Goal: Obtain resource: Download file/media

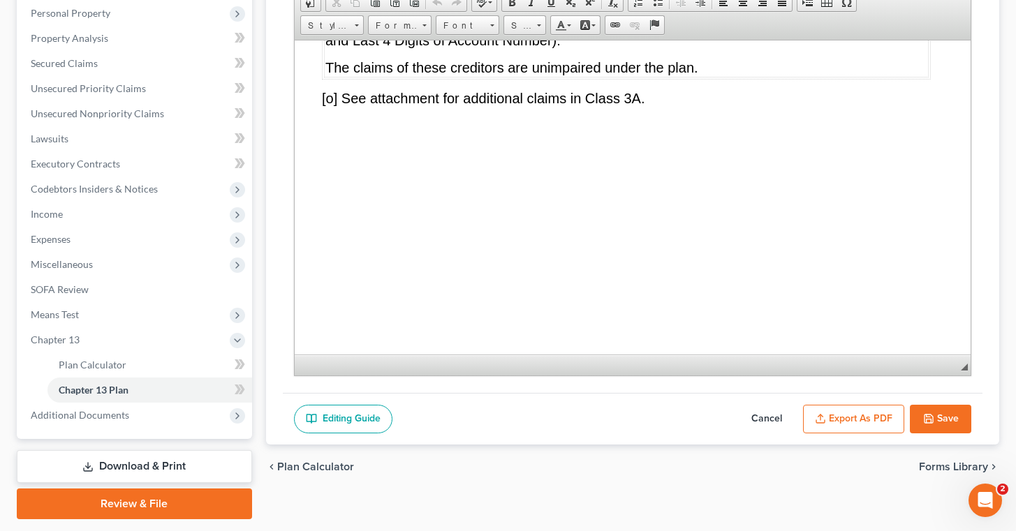
scroll to position [7461, 6]
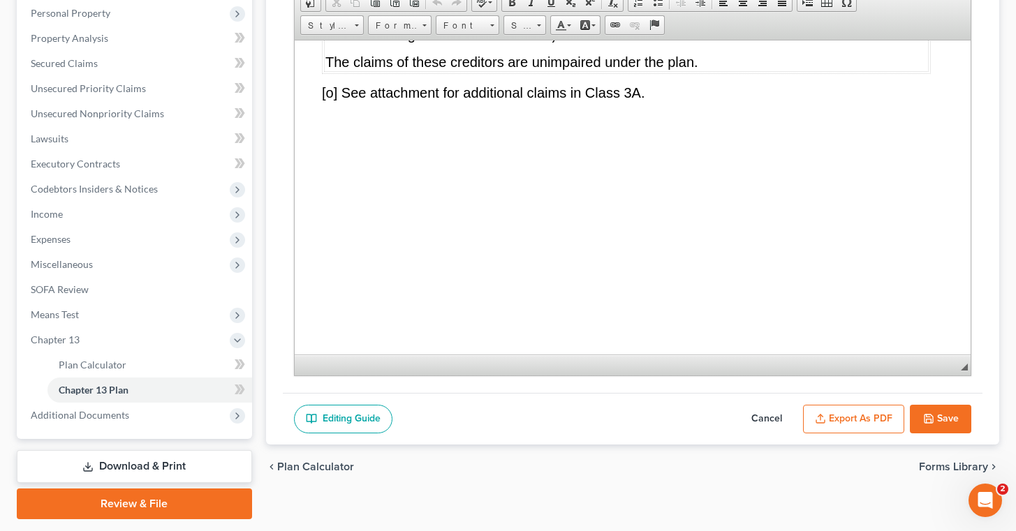
click at [938, 417] on button "Save" at bounding box center [940, 419] width 61 height 29
select select "1"
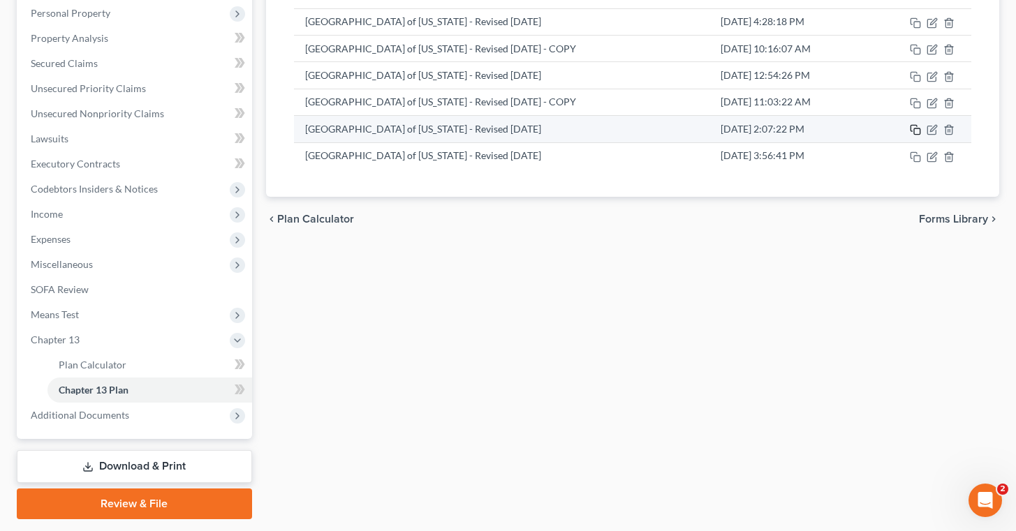
click at [917, 131] on icon "button" at bounding box center [915, 129] width 11 height 11
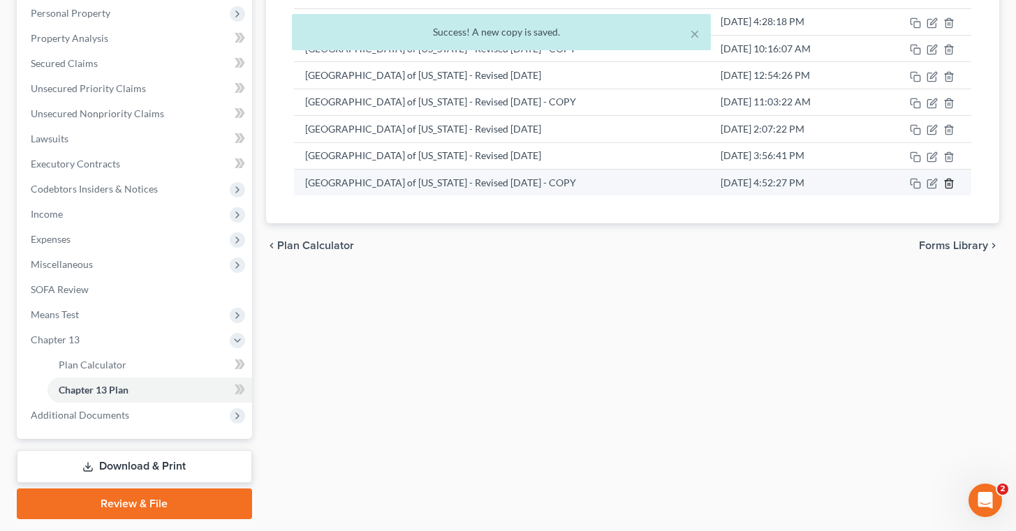
click at [948, 183] on line "button" at bounding box center [948, 184] width 0 height 3
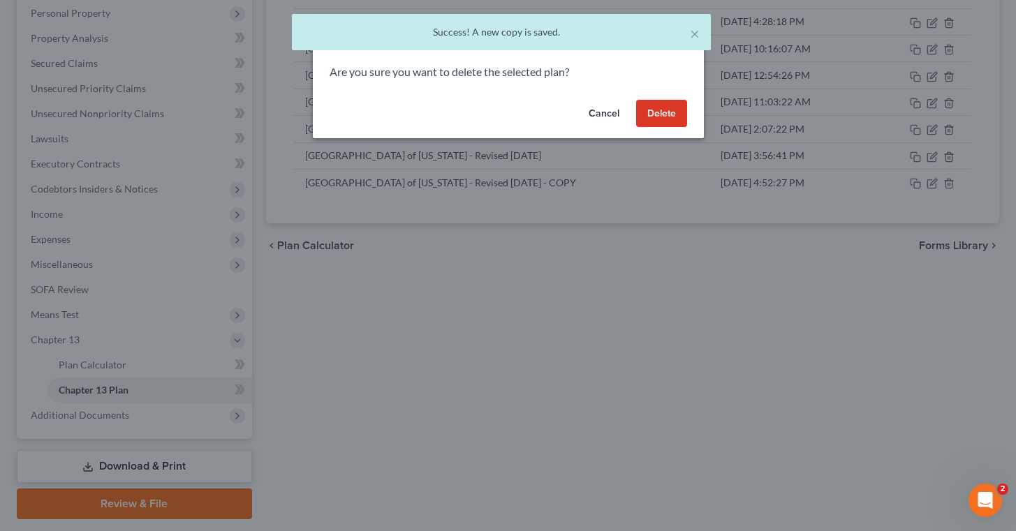
click at [667, 116] on button "Delete" at bounding box center [661, 114] width 51 height 28
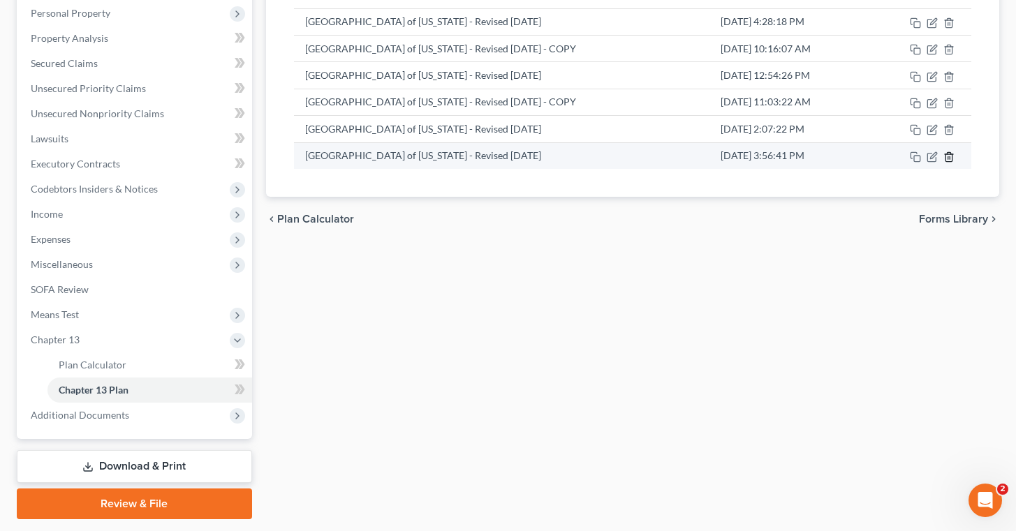
click at [949, 160] on icon "button" at bounding box center [948, 157] width 11 height 11
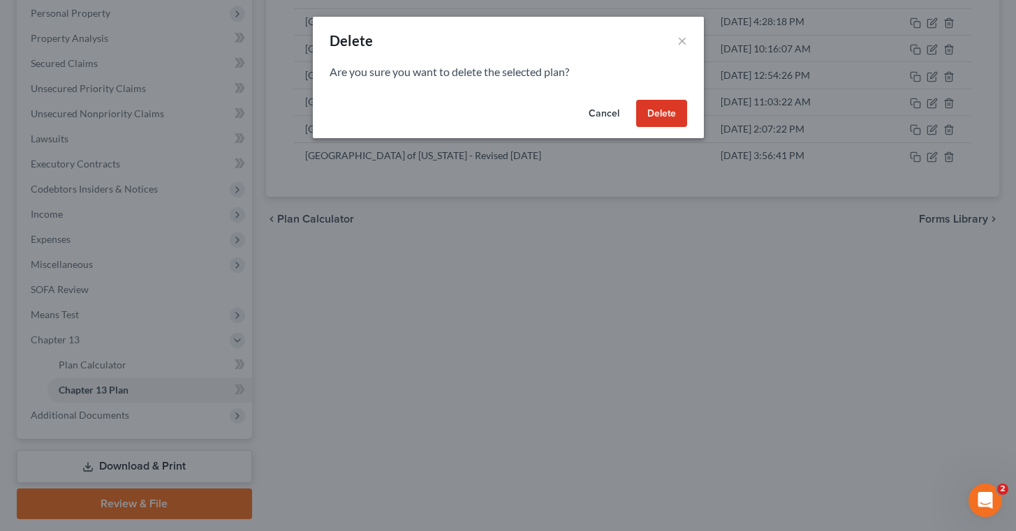
click at [663, 103] on button "Delete" at bounding box center [661, 114] width 51 height 28
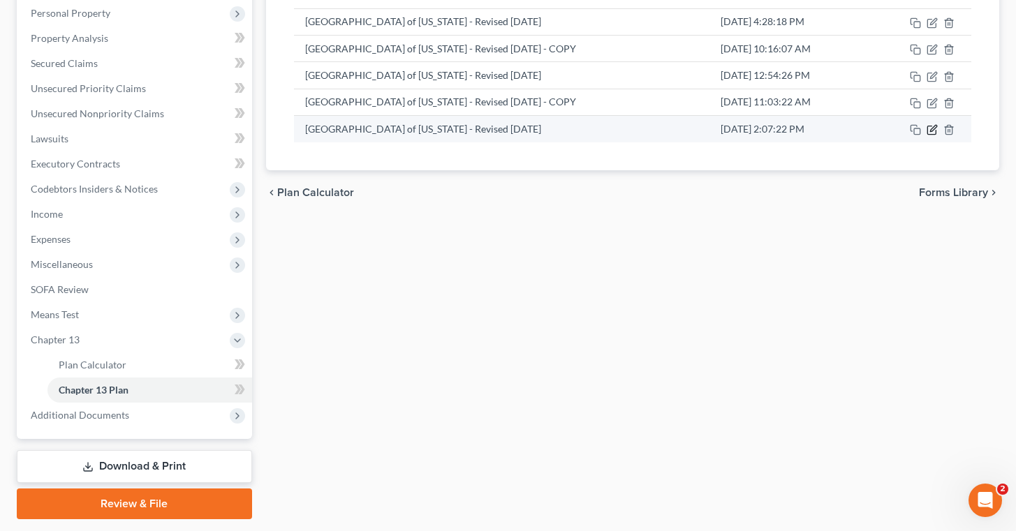
click at [933, 127] on icon "button" at bounding box center [933, 129] width 6 height 6
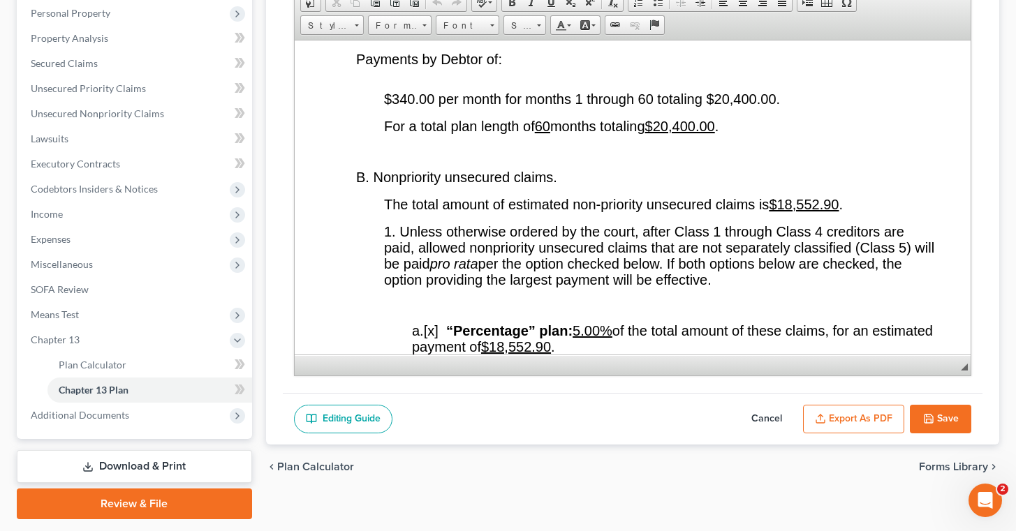
scroll to position [2715, 1]
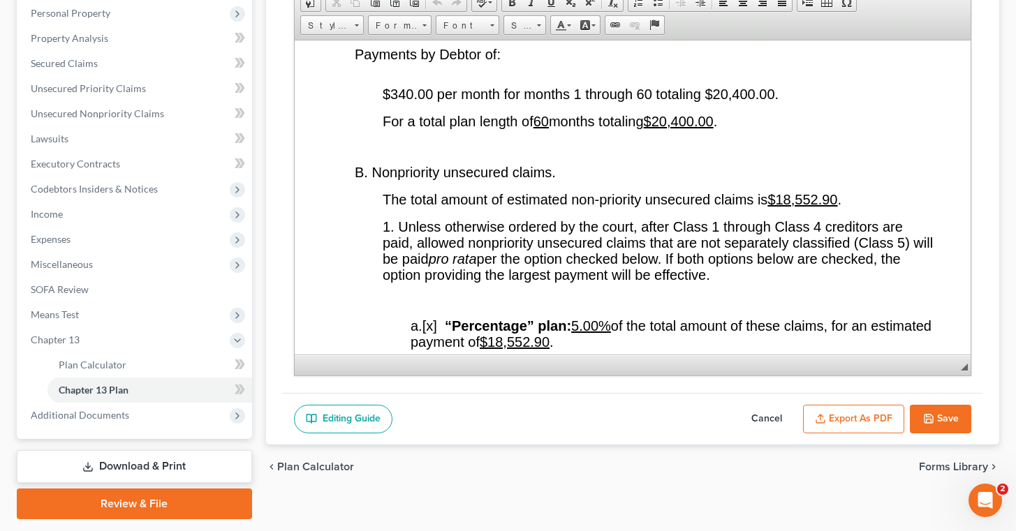
click at [761, 418] on button "Cancel" at bounding box center [766, 419] width 61 height 29
select select "1"
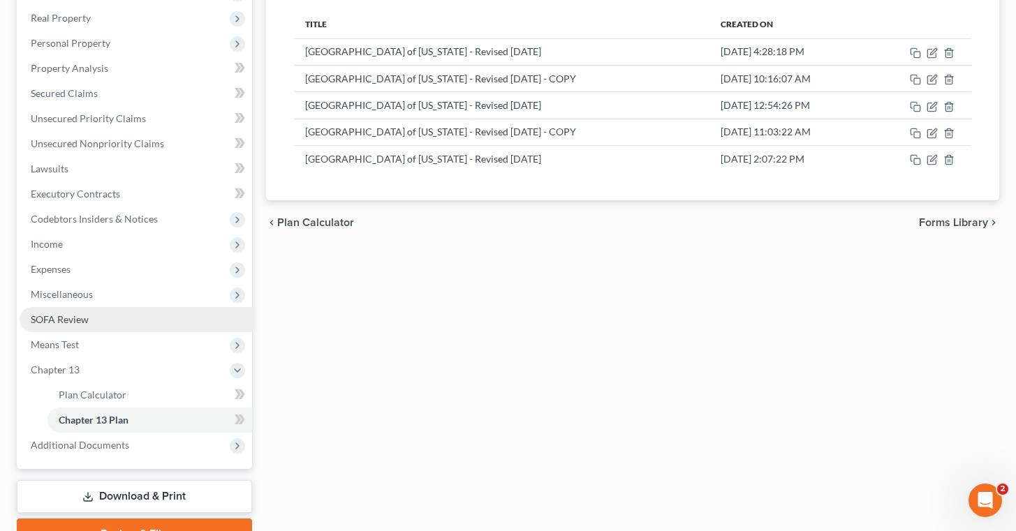
scroll to position [214, 0]
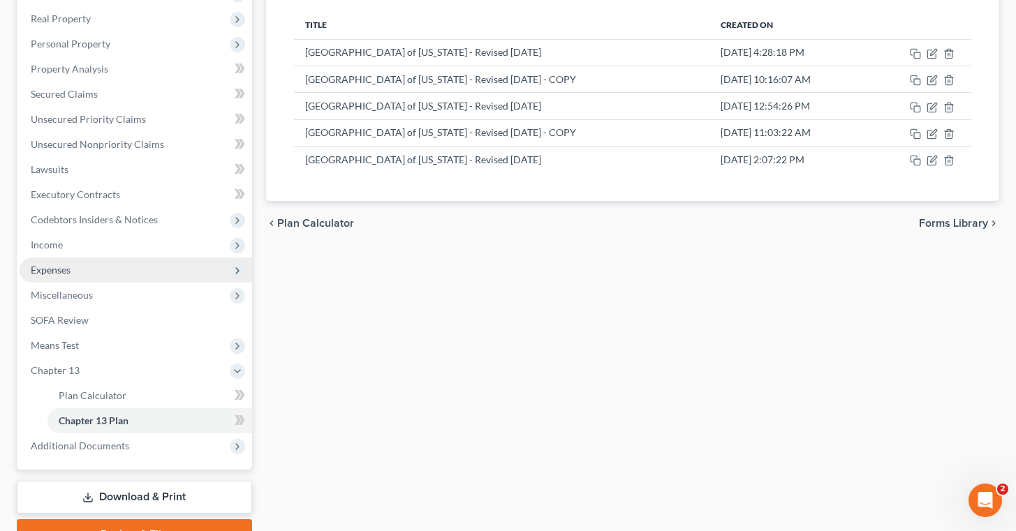
click at [72, 268] on span "Expenses" at bounding box center [136, 270] width 232 height 25
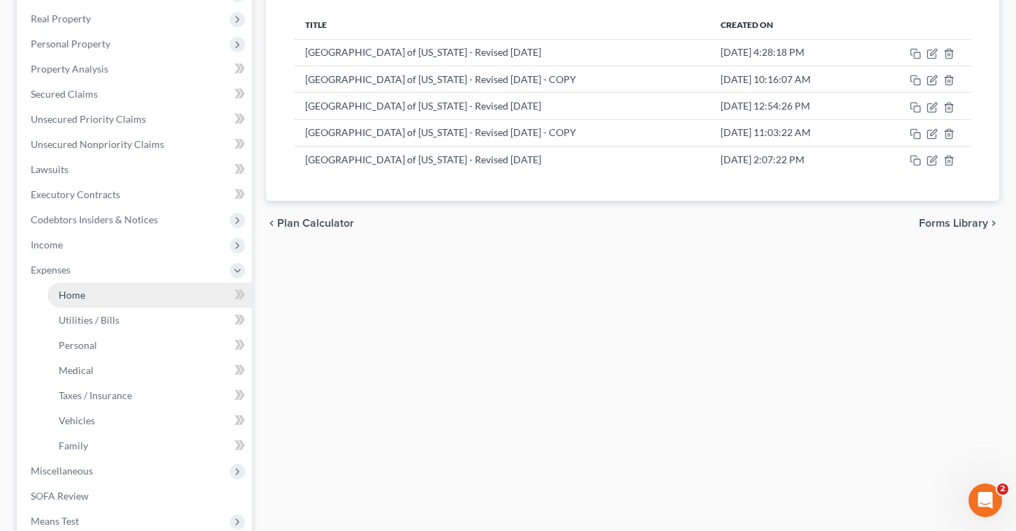
click at [90, 290] on link "Home" at bounding box center [149, 295] width 205 height 25
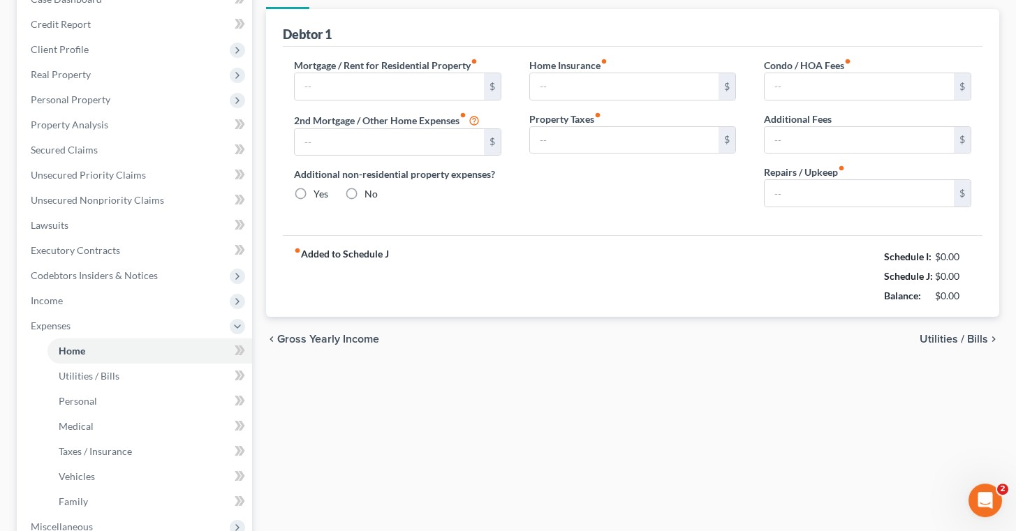
type input "2,500.00"
type input "0.00"
radio input "true"
type input "0.00"
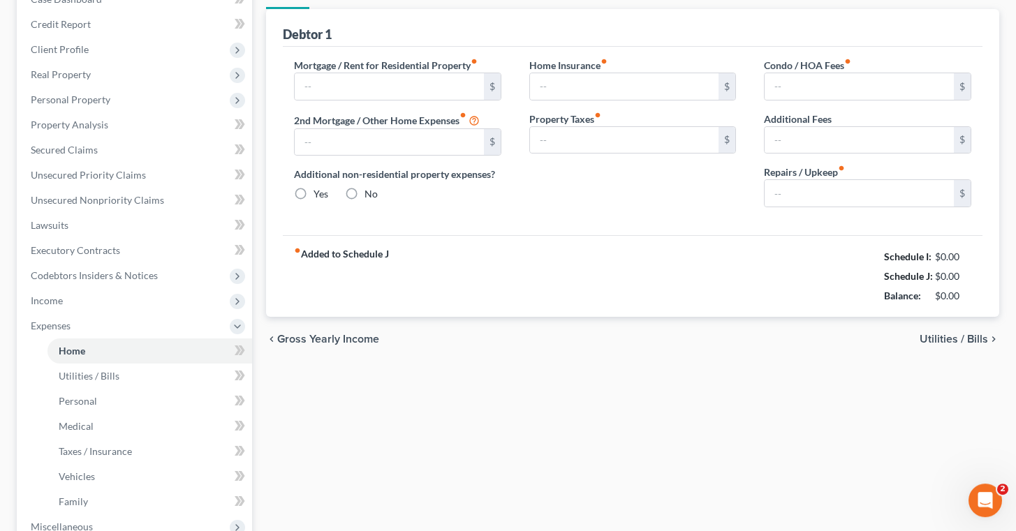
type input "0.00"
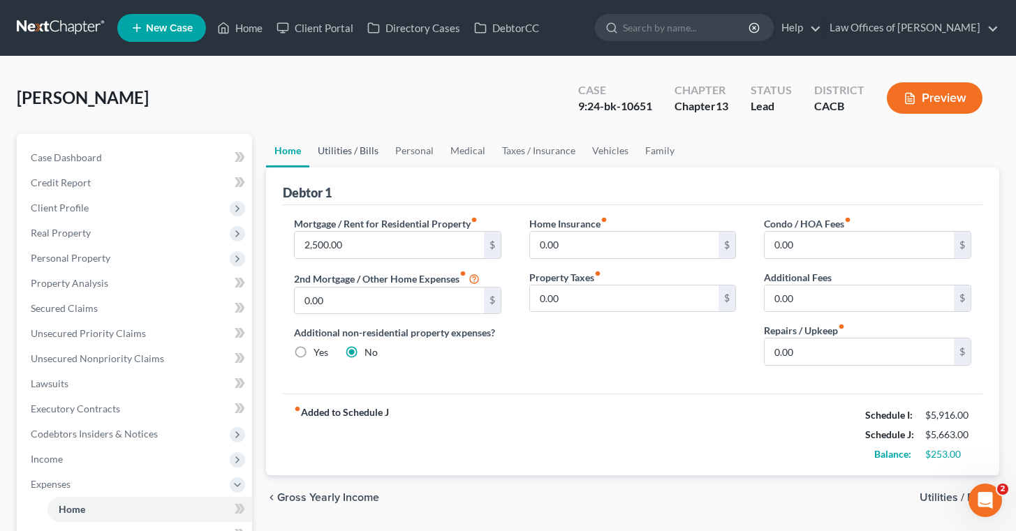
click at [354, 154] on link "Utilities / Bills" at bounding box center [347, 151] width 77 height 34
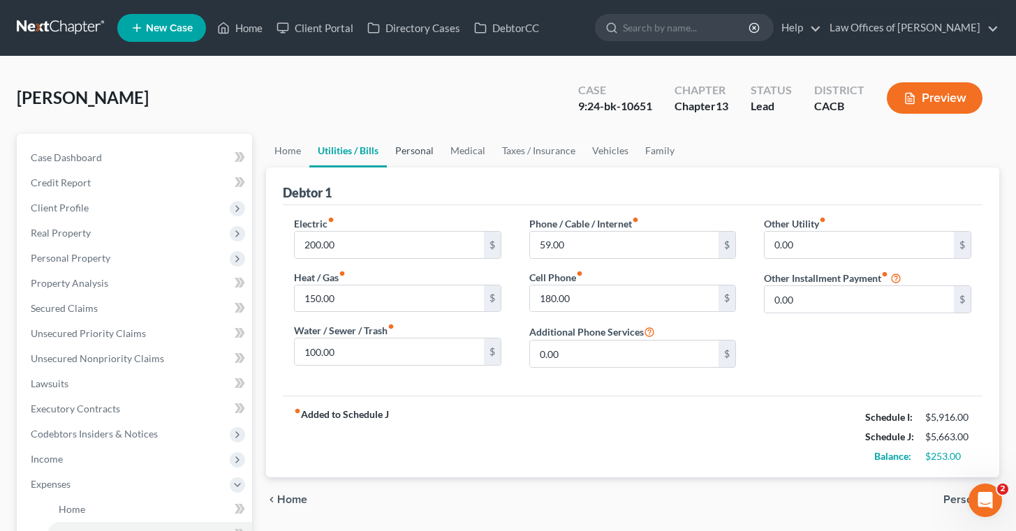
click at [408, 151] on link "Personal" at bounding box center [414, 151] width 55 height 34
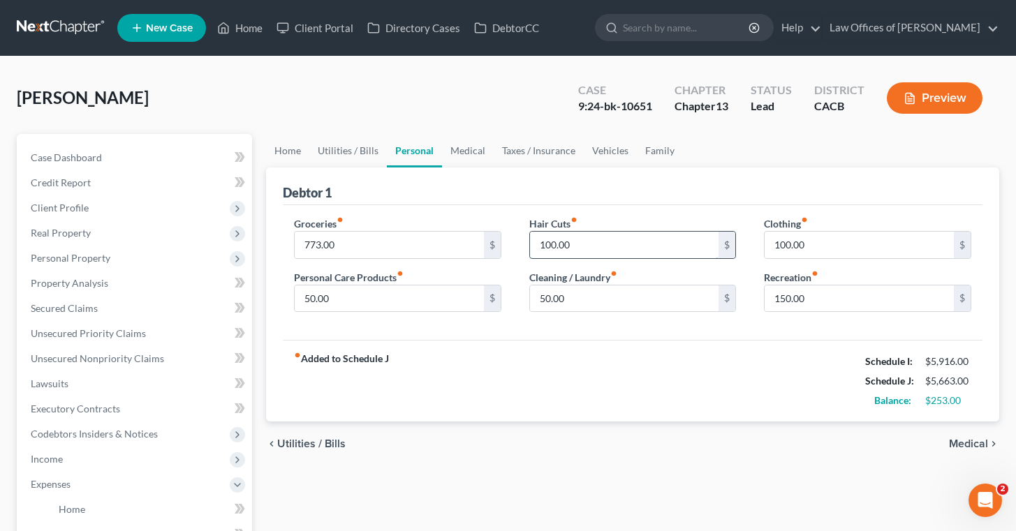
drag, startPoint x: 573, startPoint y: 242, endPoint x: 559, endPoint y: 244, distance: 14.1
click at [559, 244] on input "100.00" at bounding box center [624, 245] width 189 height 27
type input "5"
type input "50"
drag, startPoint x: 809, startPoint y: 297, endPoint x: 785, endPoint y: 298, distance: 23.1
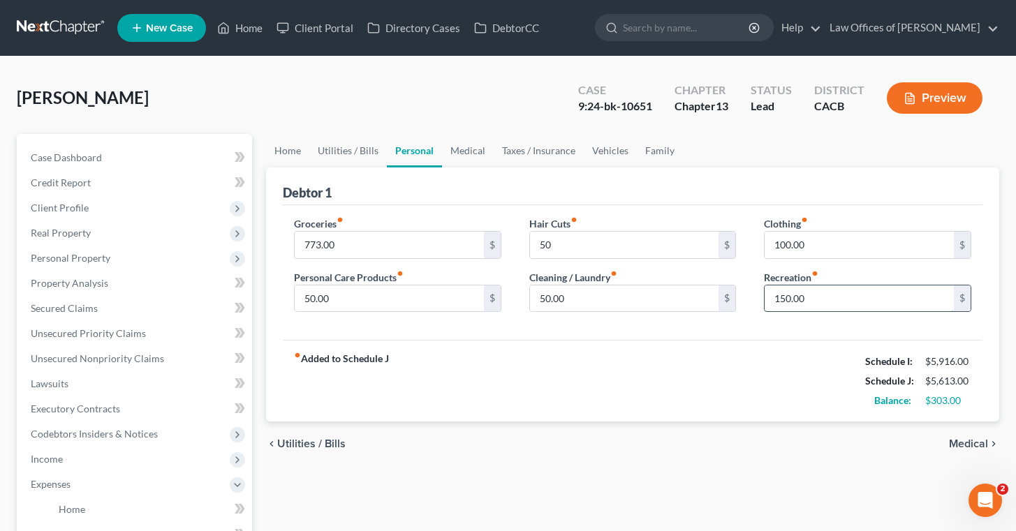
click at [785, 298] on input "150.00" at bounding box center [859, 299] width 189 height 27
drag, startPoint x: 820, startPoint y: 299, endPoint x: 746, endPoint y: 296, distance: 74.1
click at [765, 297] on input "150.00" at bounding box center [859, 299] width 189 height 27
type input "113"
click at [734, 349] on div "fiber_manual_record Added to Schedule J Schedule I: $5,916.00 Schedule J: $5,57…" at bounding box center [633, 381] width 700 height 82
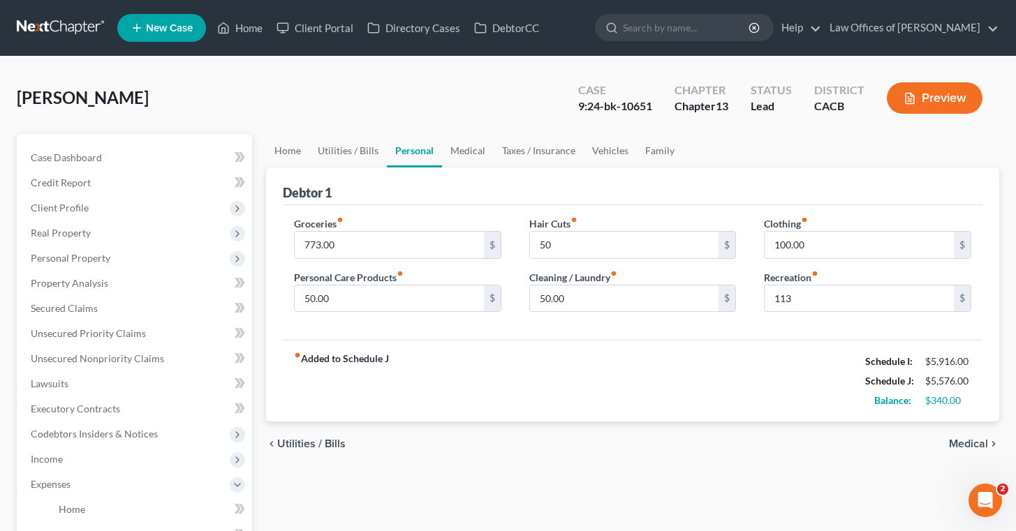
click at [758, 330] on div "Groceries fiber_manual_record 773.00 $ Personal Care Products fiber_manual_reco…" at bounding box center [633, 272] width 700 height 135
click at [713, 217] on div "Hair Cuts fiber_manual_record 50 $" at bounding box center [632, 237] width 207 height 43
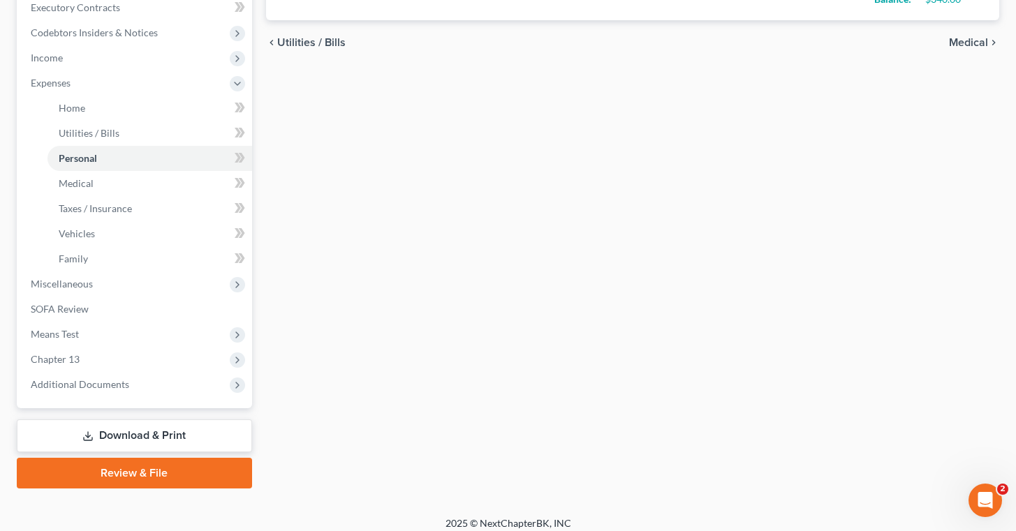
scroll to position [411, 0]
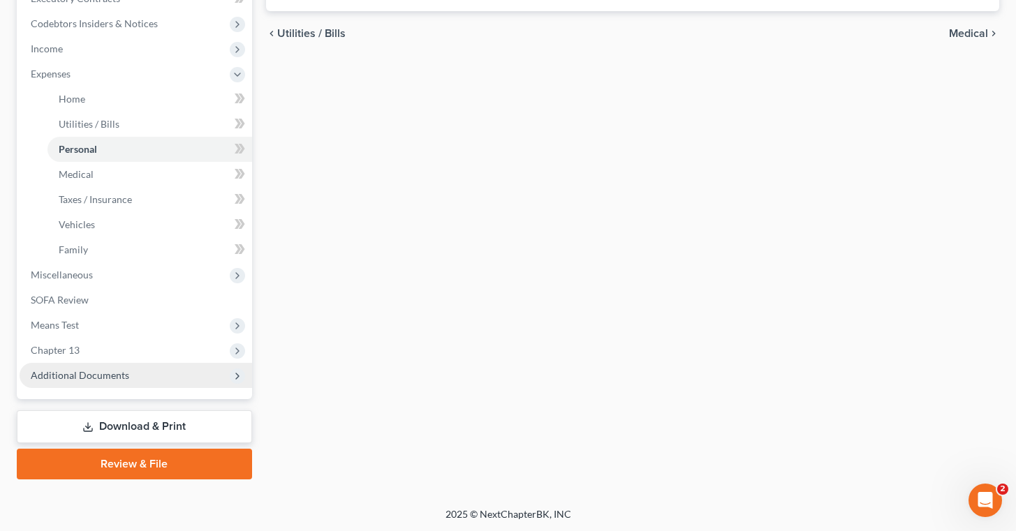
click at [136, 374] on span "Additional Documents" at bounding box center [136, 375] width 232 height 25
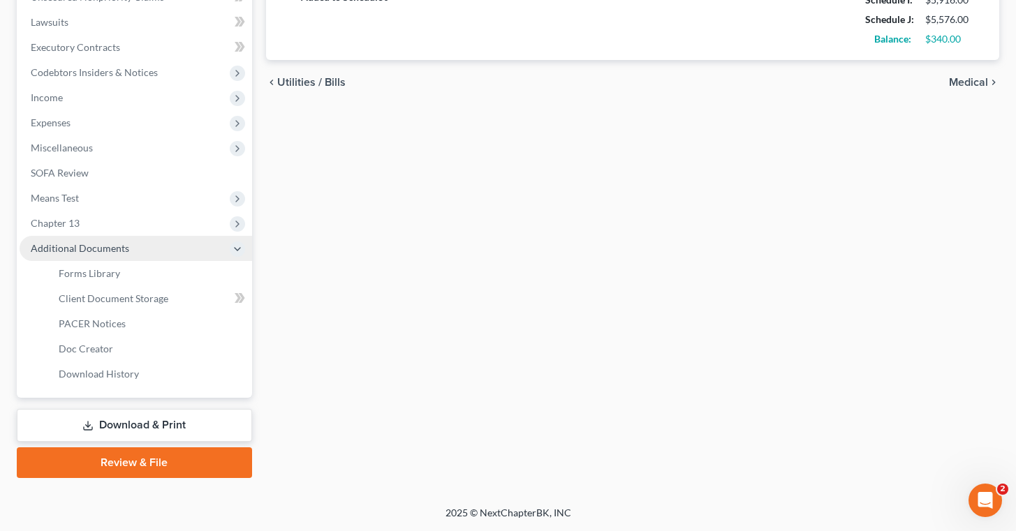
scroll to position [360, 0]
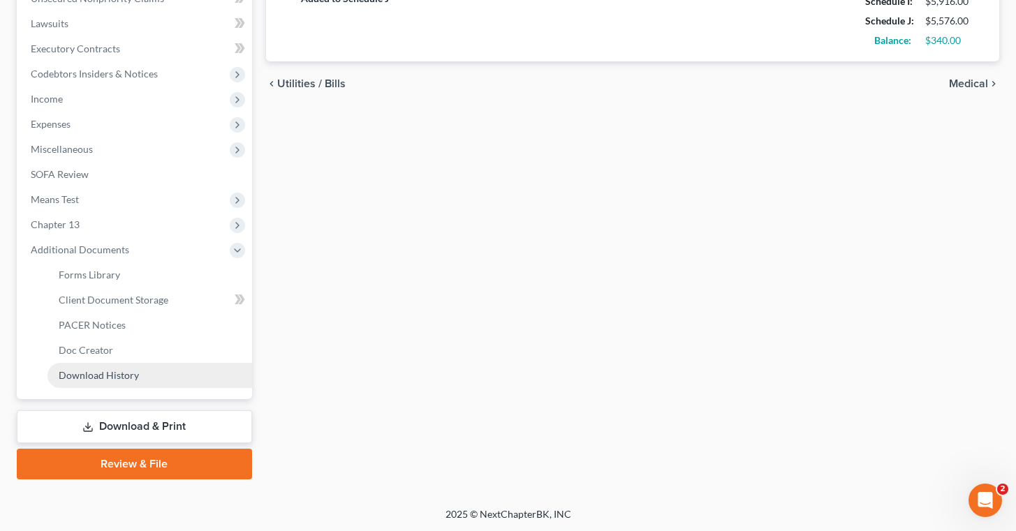
click at [149, 372] on link "Download History" at bounding box center [149, 375] width 205 height 25
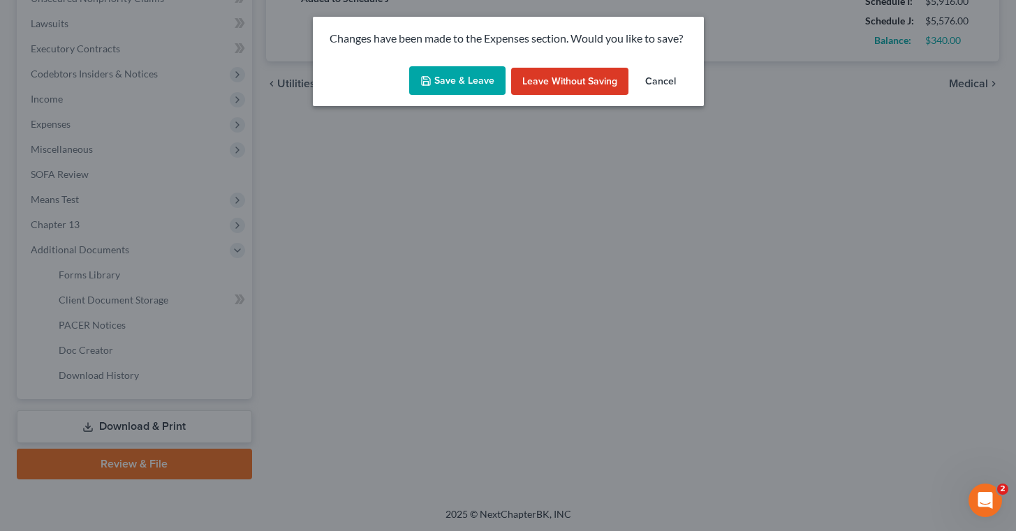
click at [470, 73] on button "Save & Leave" at bounding box center [457, 80] width 96 height 29
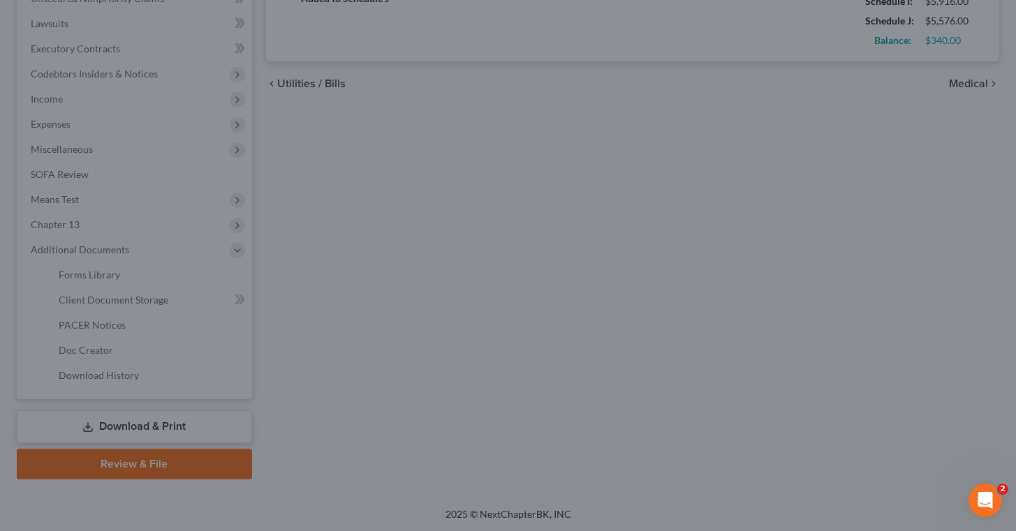
type input "50.00"
type input "113.00"
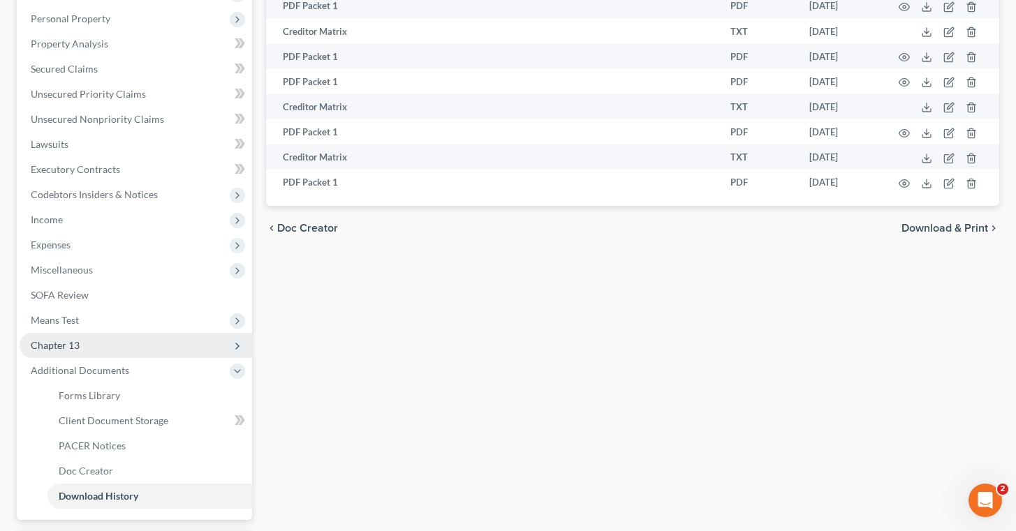
scroll to position [267, 0]
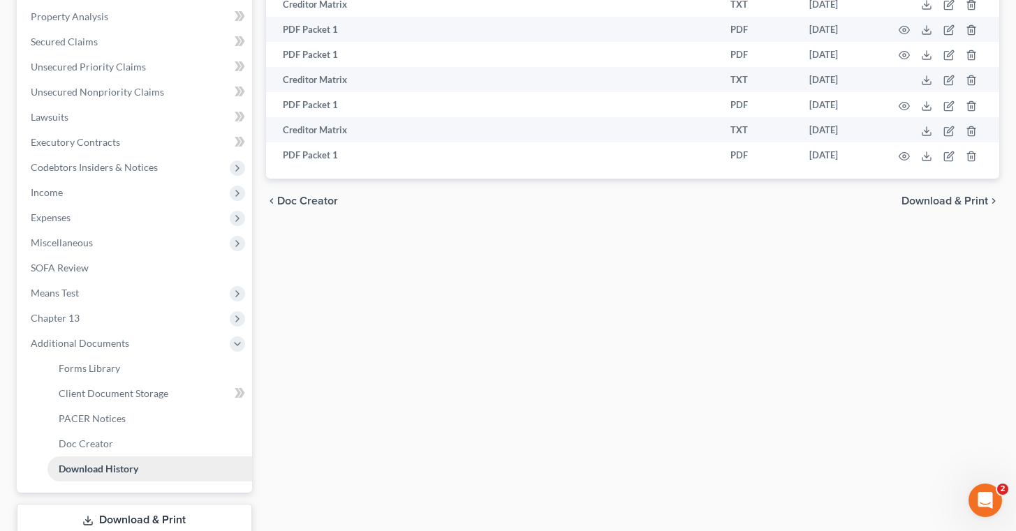
click at [152, 466] on link "Download History" at bounding box center [149, 469] width 205 height 25
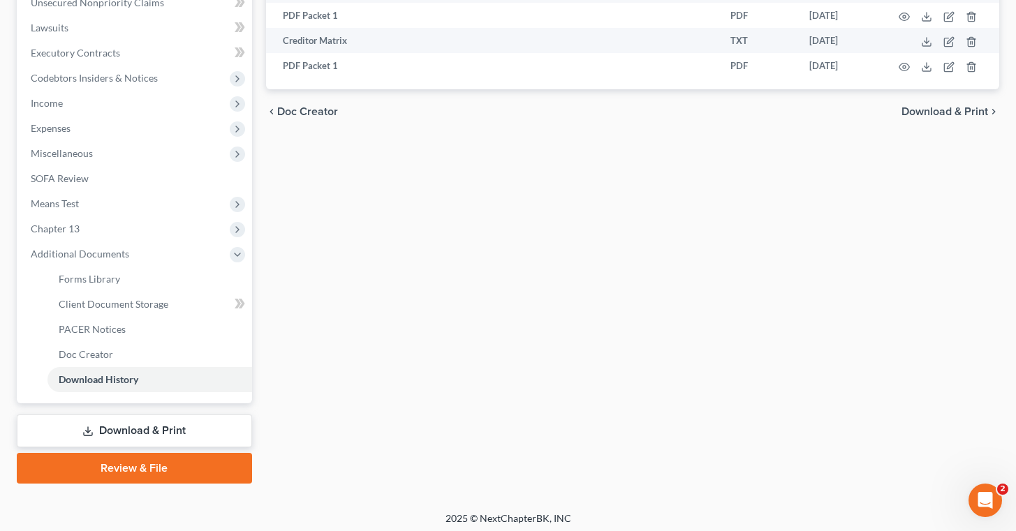
scroll to position [360, 0]
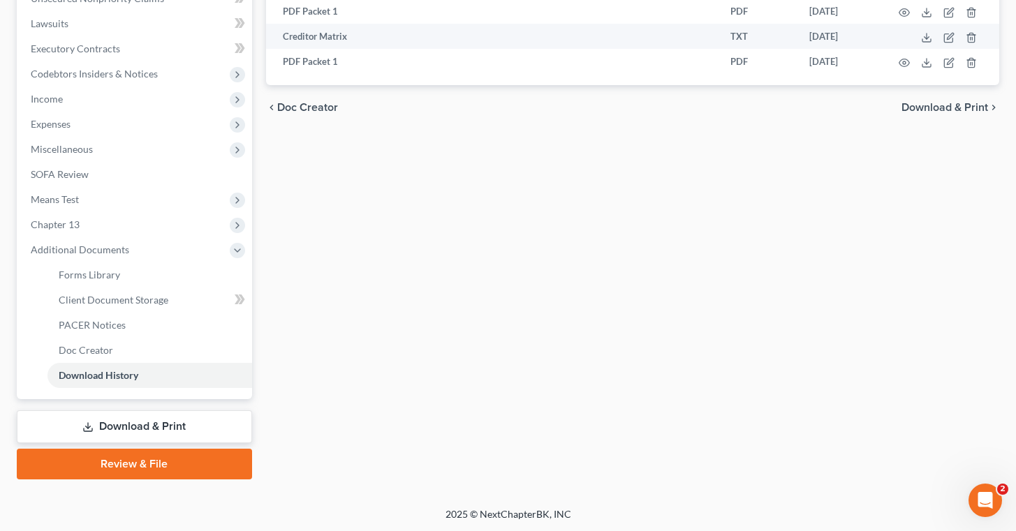
click at [185, 422] on link "Download & Print" at bounding box center [134, 427] width 235 height 33
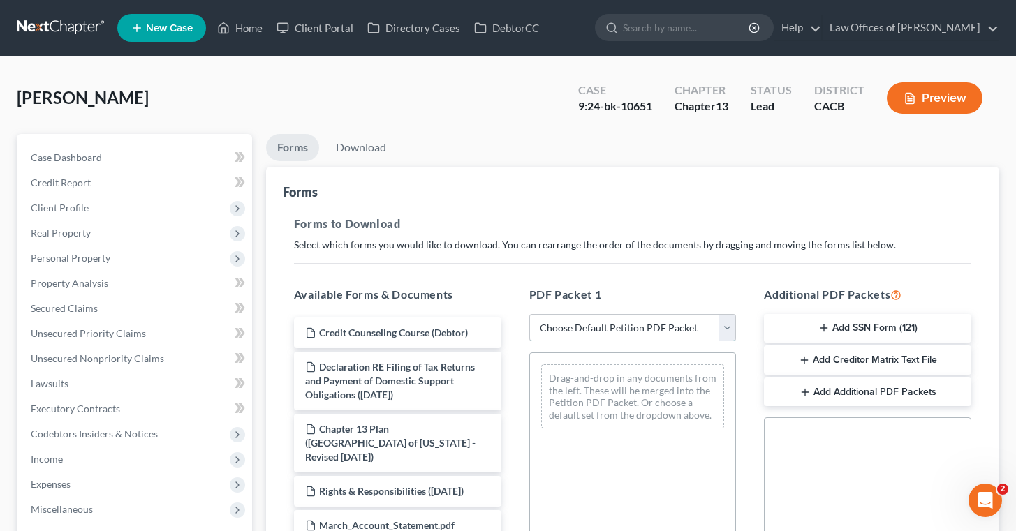
select select "2"
click option "Amended Forms" at bounding box center [0, 0] width 0 height 0
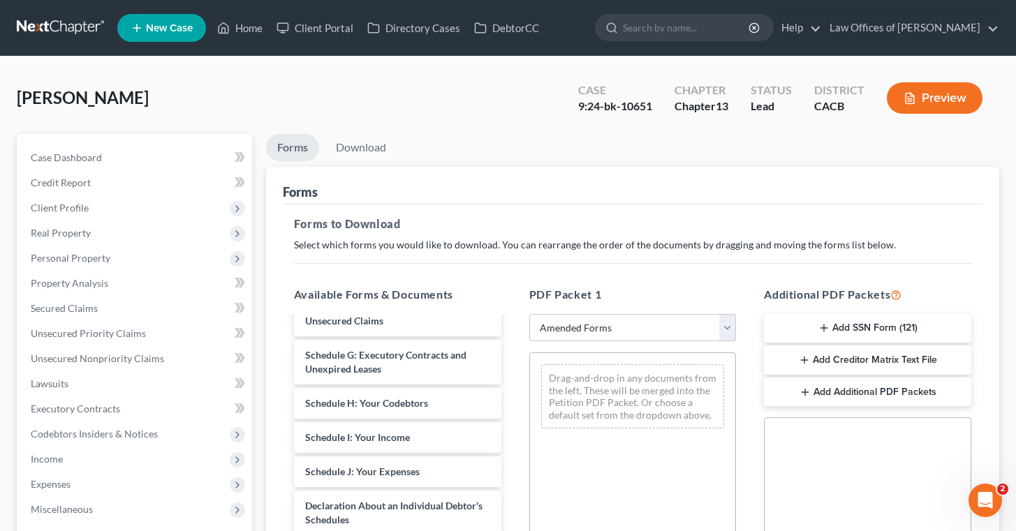
scroll to position [284, 0]
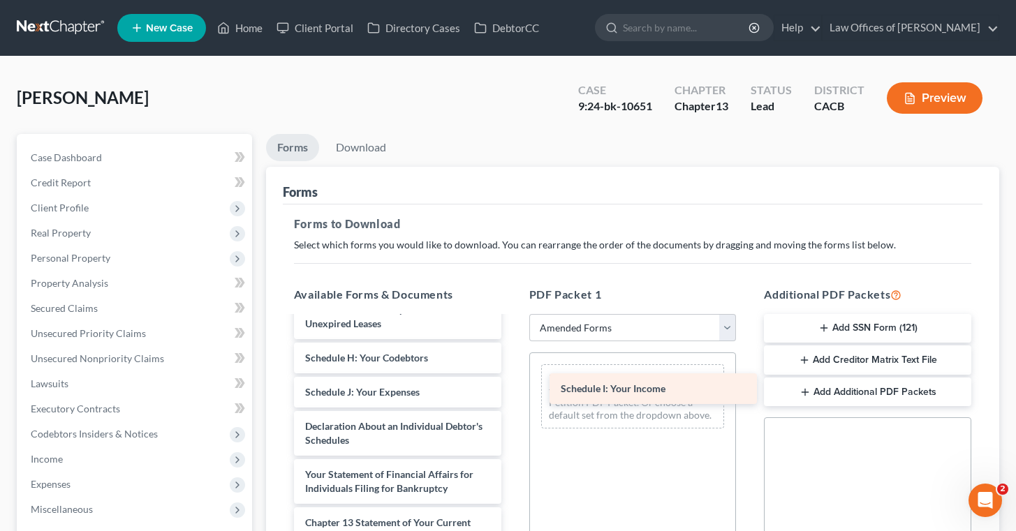
drag, startPoint x: 355, startPoint y: 384, endPoint x: 604, endPoint y: 374, distance: 249.4
click at [512, 375] on div "Schedule I: Your Income Voluntary Petition for Individuals Filing for Bankruptc…" at bounding box center [398, 369] width 230 height 670
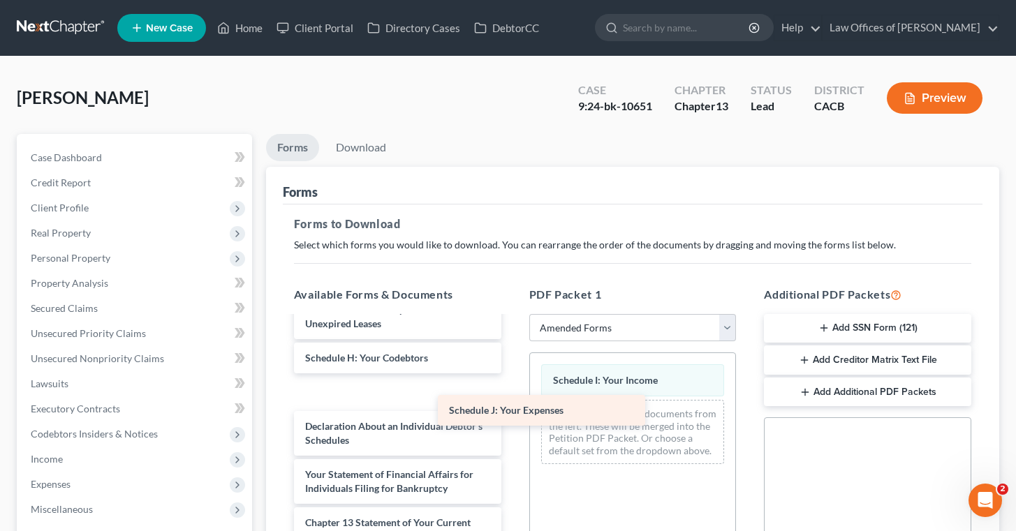
scroll to position [258, 0]
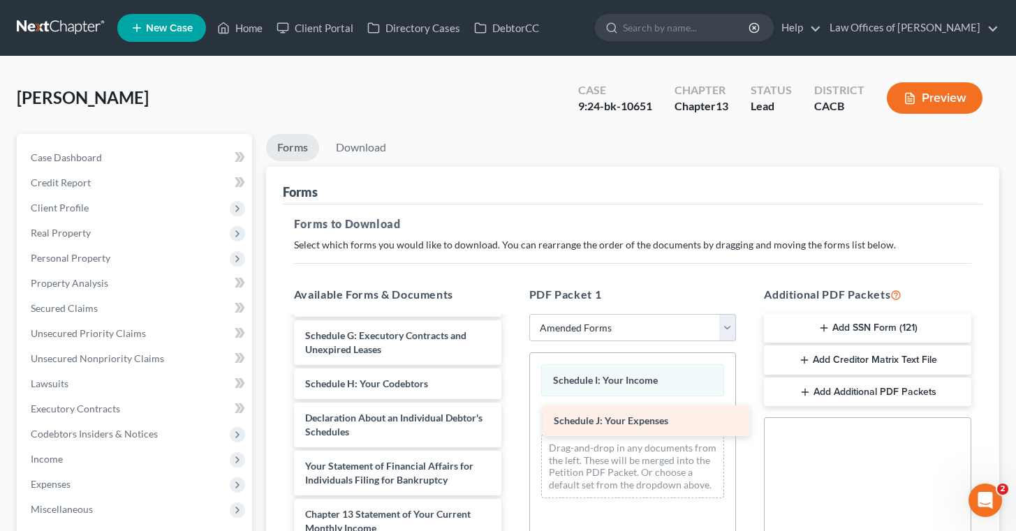
drag, startPoint x: 370, startPoint y: 390, endPoint x: 614, endPoint y: 419, distance: 246.0
click at [512, 420] on div "Schedule J: Your Expenses Voluntary Petition for Individuals Filing for Bankrup…" at bounding box center [398, 376] width 230 height 635
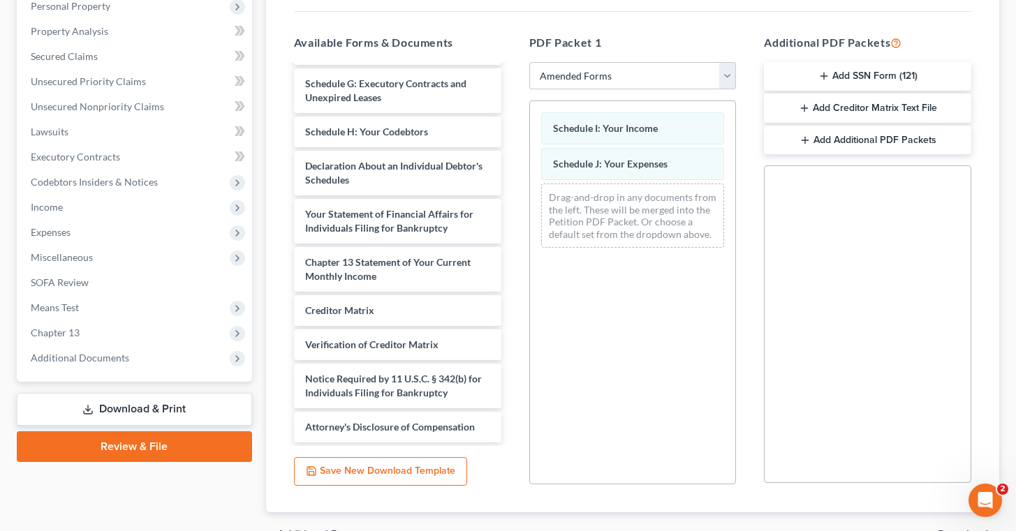
scroll to position [330, 0]
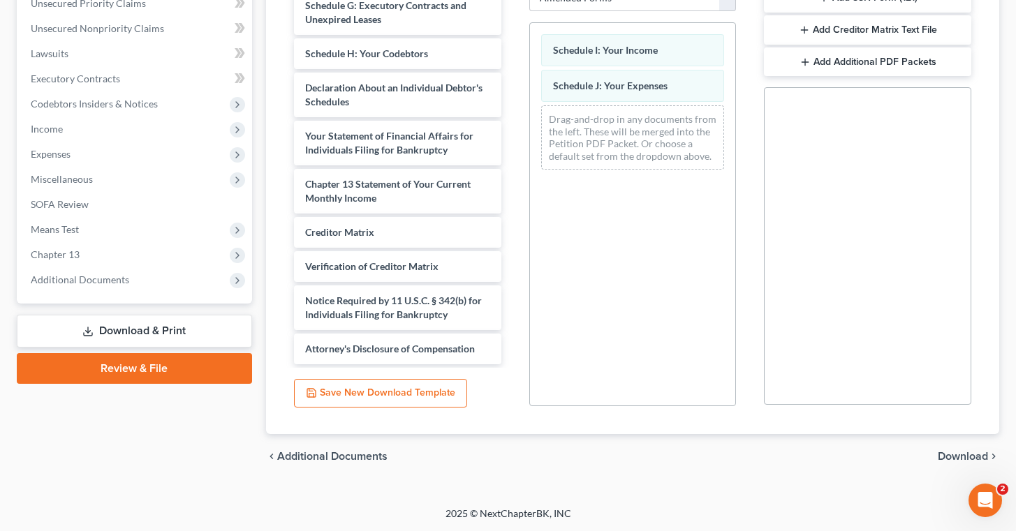
click at [954, 456] on span "Download" at bounding box center [963, 456] width 50 height 11
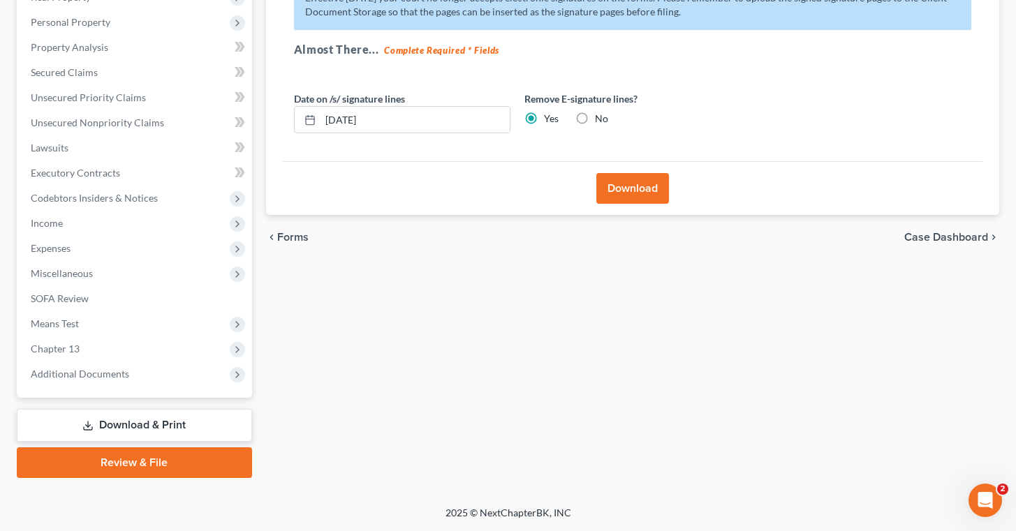
scroll to position [235, 0]
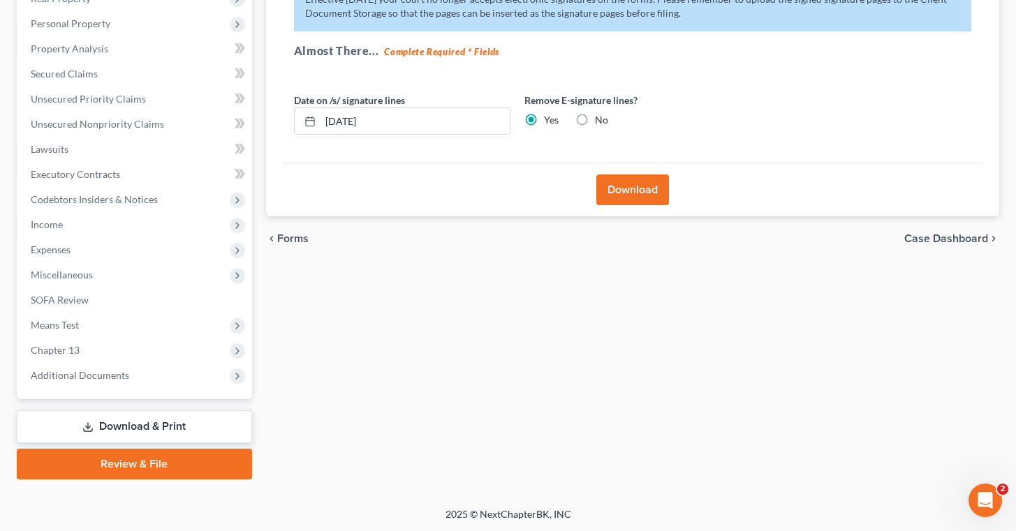
drag, startPoint x: 633, startPoint y: 181, endPoint x: 630, endPoint y: 174, distance: 7.5
click at [630, 177] on button "Download" at bounding box center [632, 190] width 73 height 31
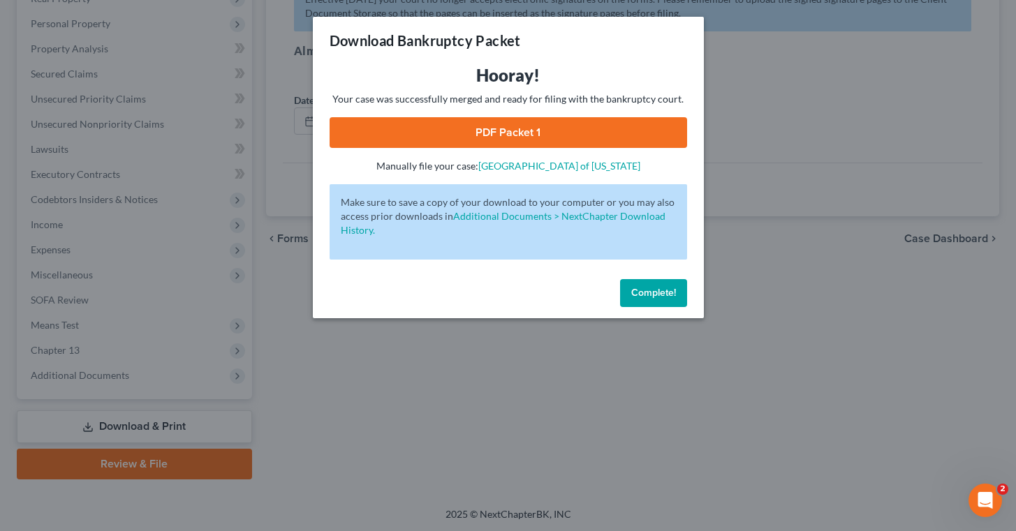
click at [646, 299] on span "Complete!" at bounding box center [653, 293] width 45 height 12
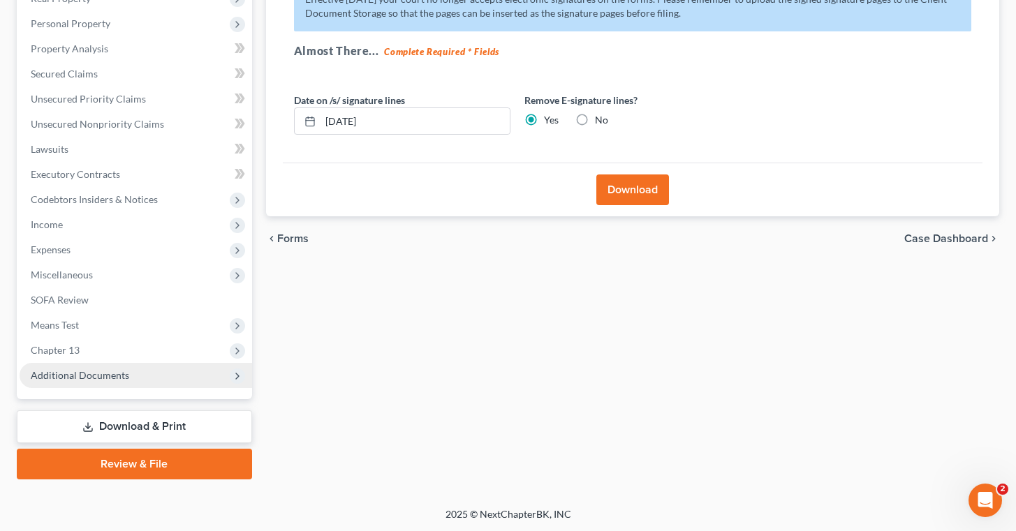
click at [146, 374] on span "Additional Documents" at bounding box center [136, 375] width 232 height 25
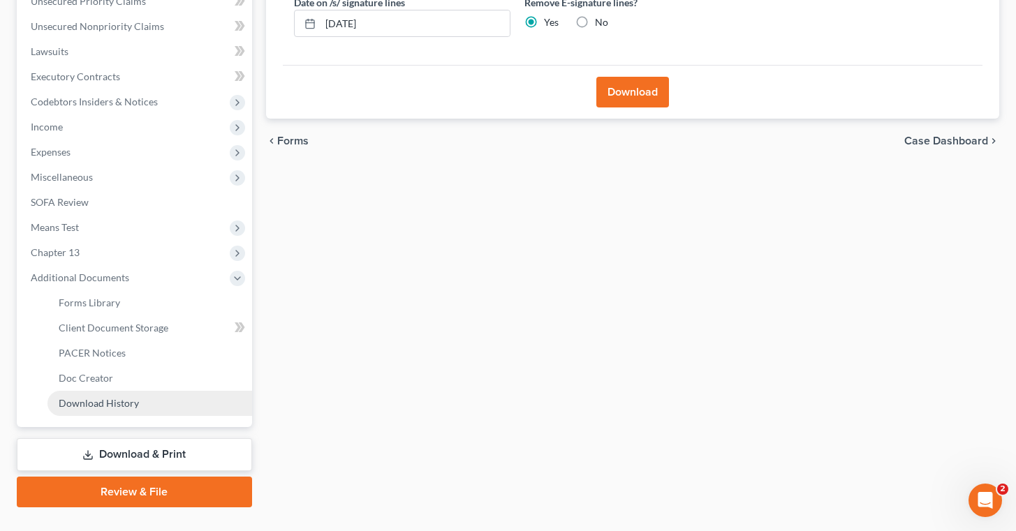
click at [140, 404] on link "Download History" at bounding box center [149, 403] width 205 height 25
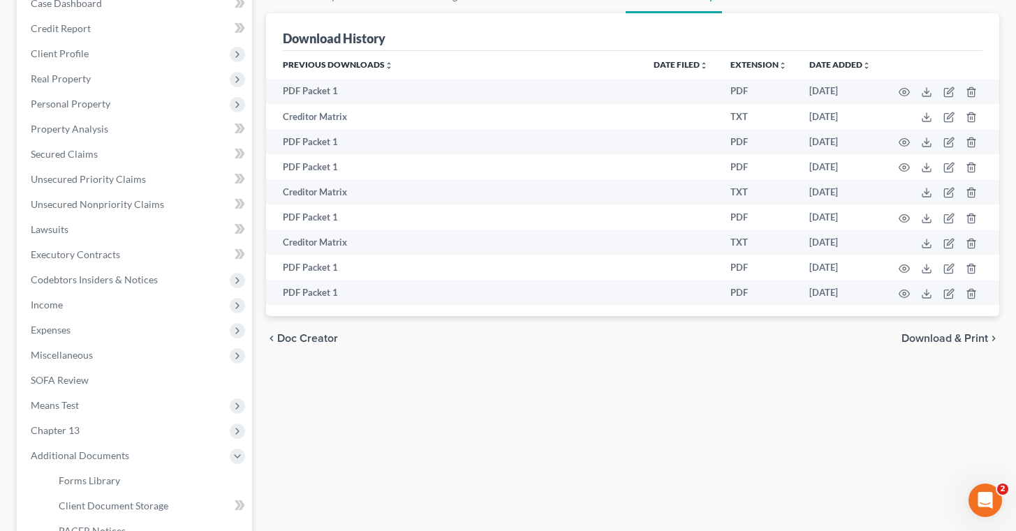
scroll to position [157, 0]
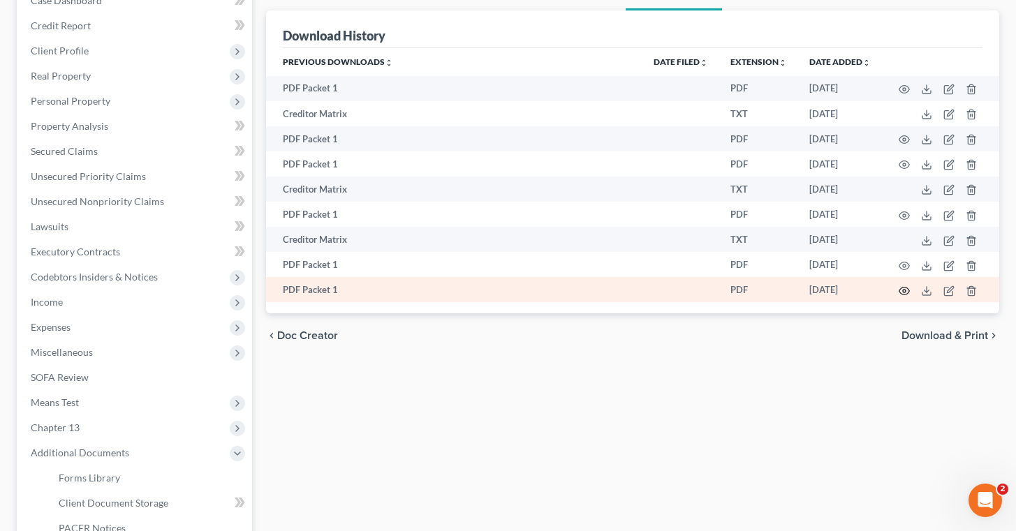
click at [907, 294] on icon "button" at bounding box center [904, 291] width 11 height 11
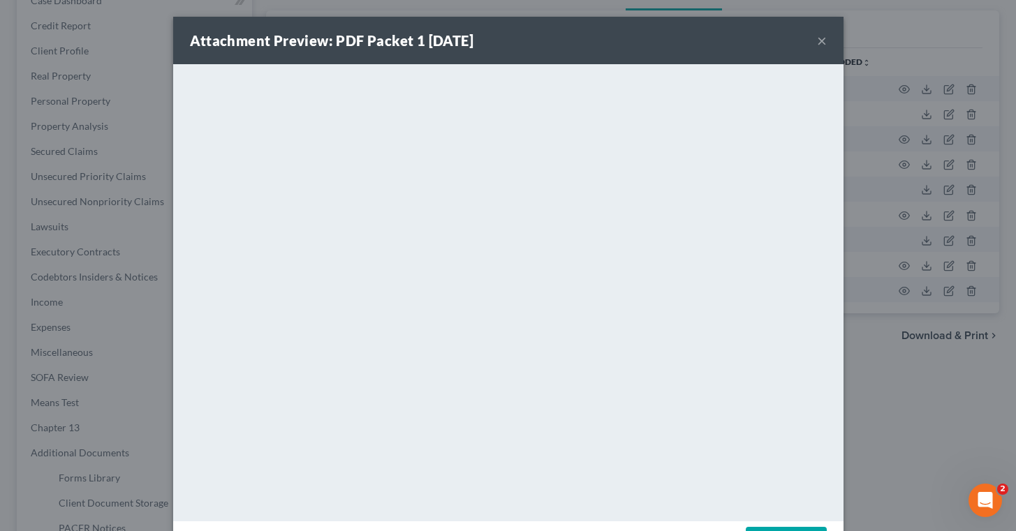
click at [818, 45] on button "×" at bounding box center [822, 40] width 10 height 17
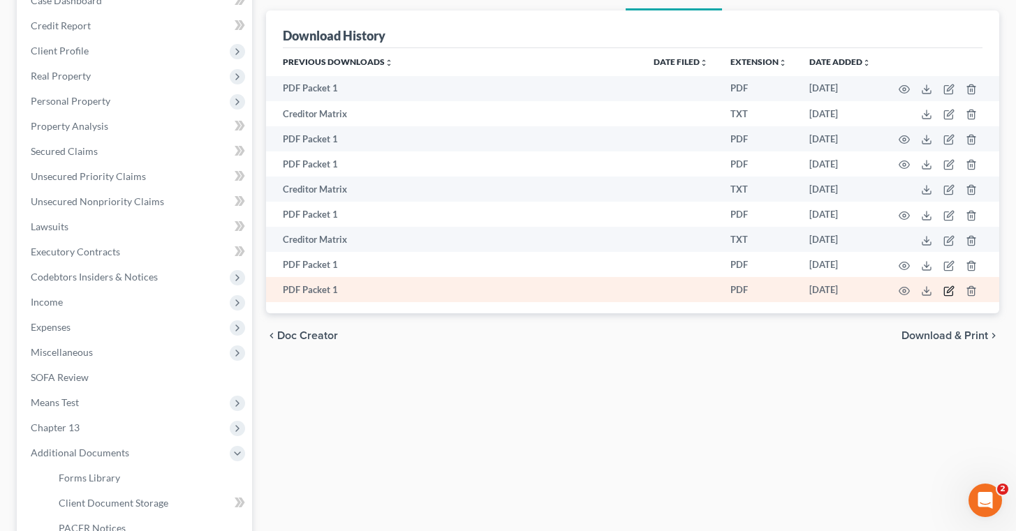
click at [948, 293] on icon "button" at bounding box center [948, 291] width 11 height 11
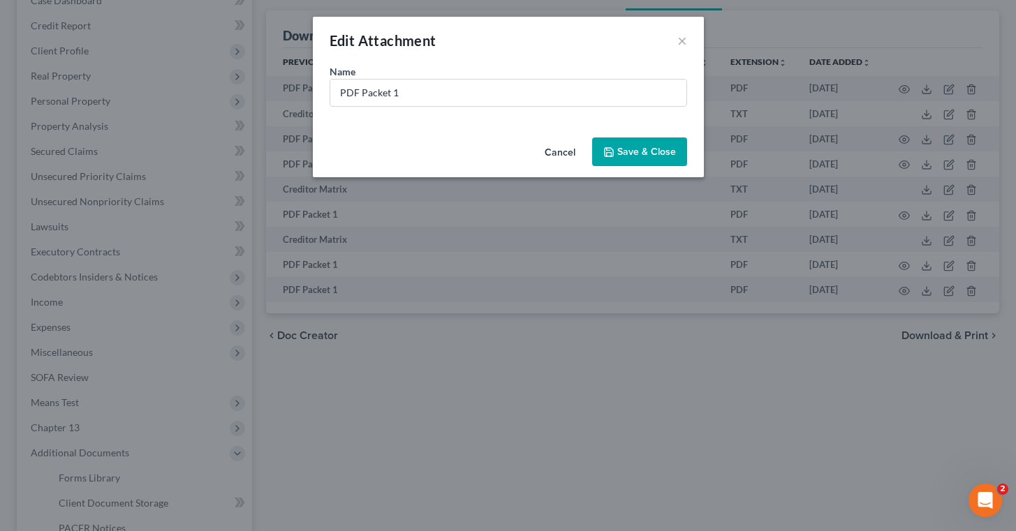
click at [556, 149] on button "Cancel" at bounding box center [559, 153] width 53 height 28
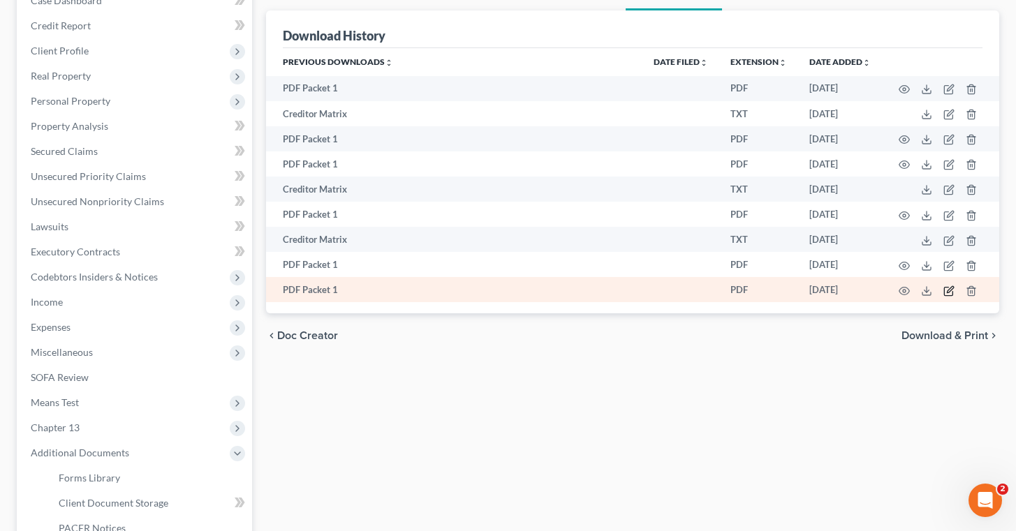
click at [951, 290] on icon "button" at bounding box center [948, 291] width 11 height 11
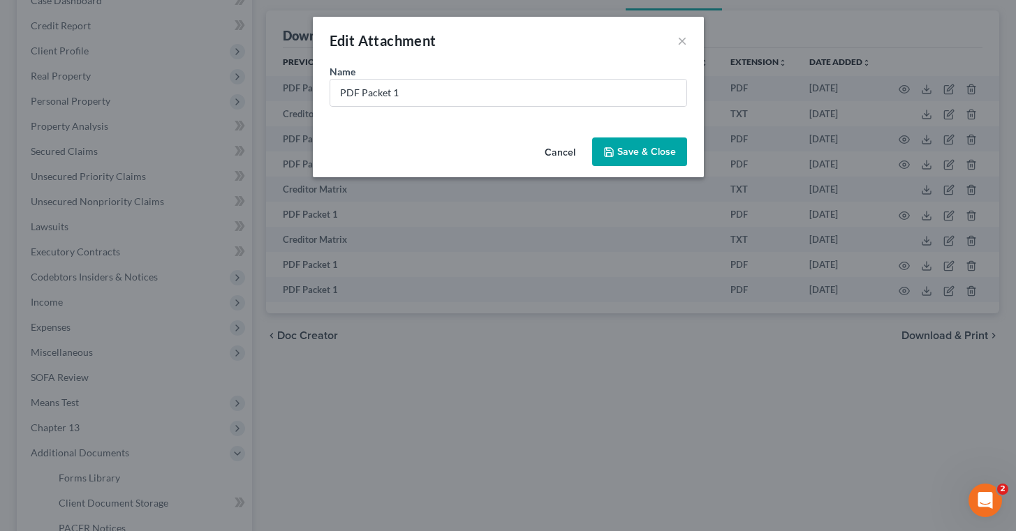
click at [640, 147] on span "Save & Close" at bounding box center [646, 152] width 59 height 12
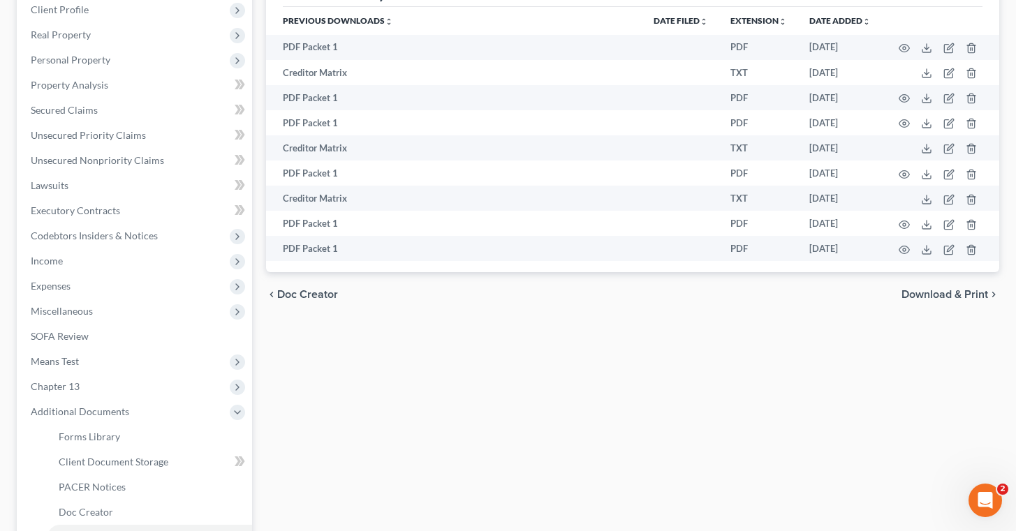
scroll to position [205, 0]
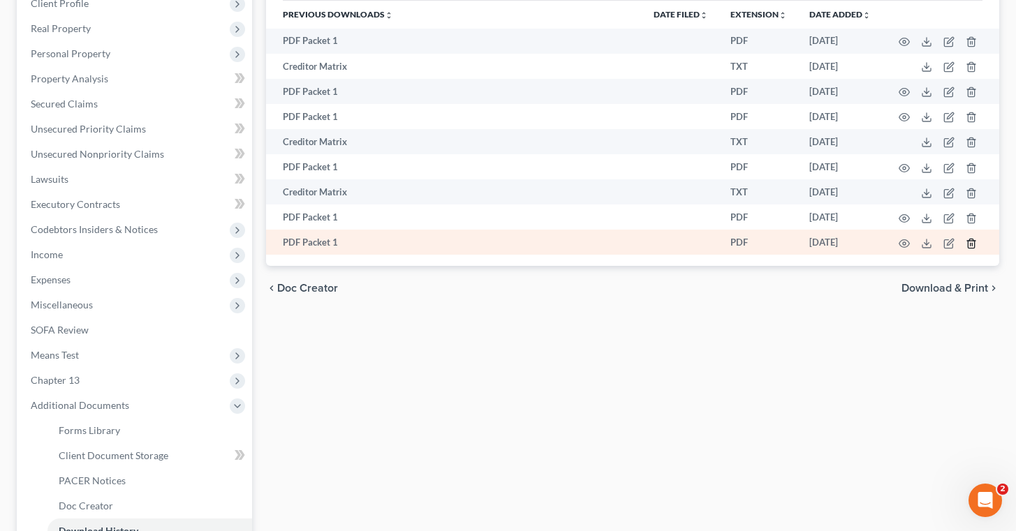
click at [973, 247] on icon "button" at bounding box center [971, 243] width 11 height 11
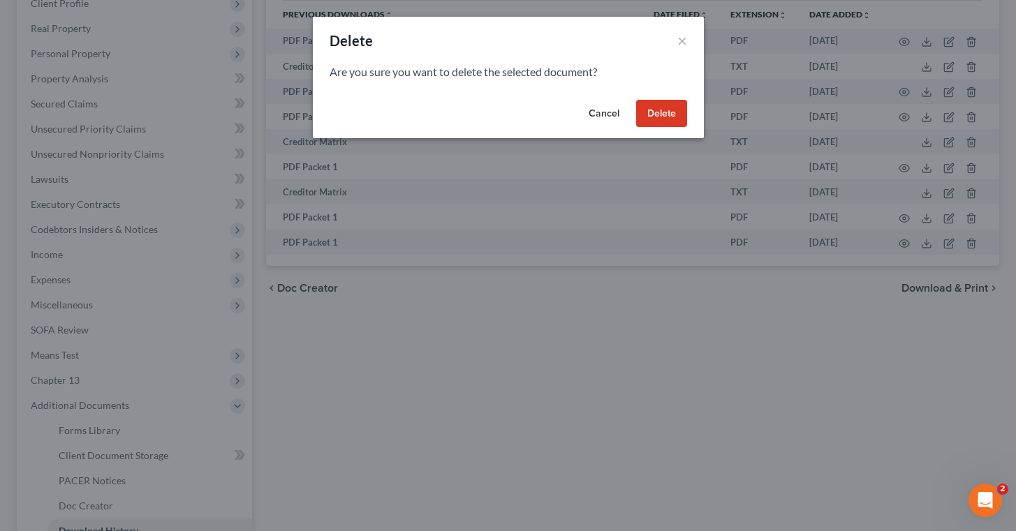
click at [651, 107] on button "Delete" at bounding box center [661, 114] width 51 height 28
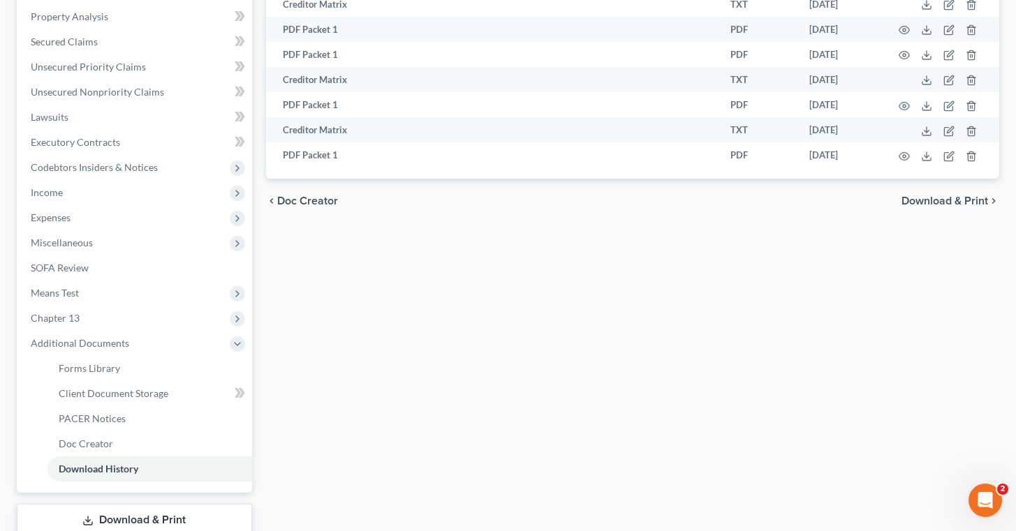
scroll to position [268, 0]
click at [82, 214] on span "Expenses" at bounding box center [136, 216] width 232 height 25
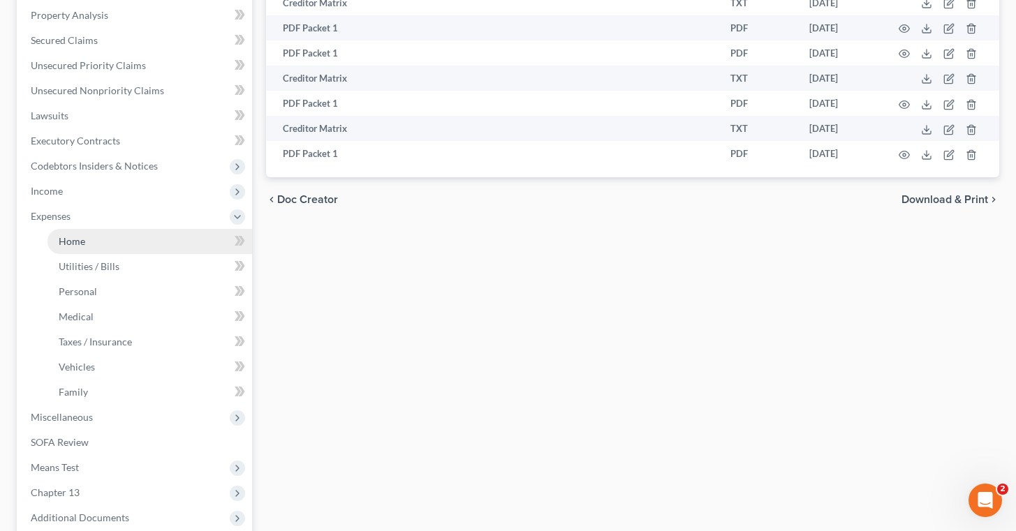
click at [91, 239] on link "Home" at bounding box center [149, 241] width 205 height 25
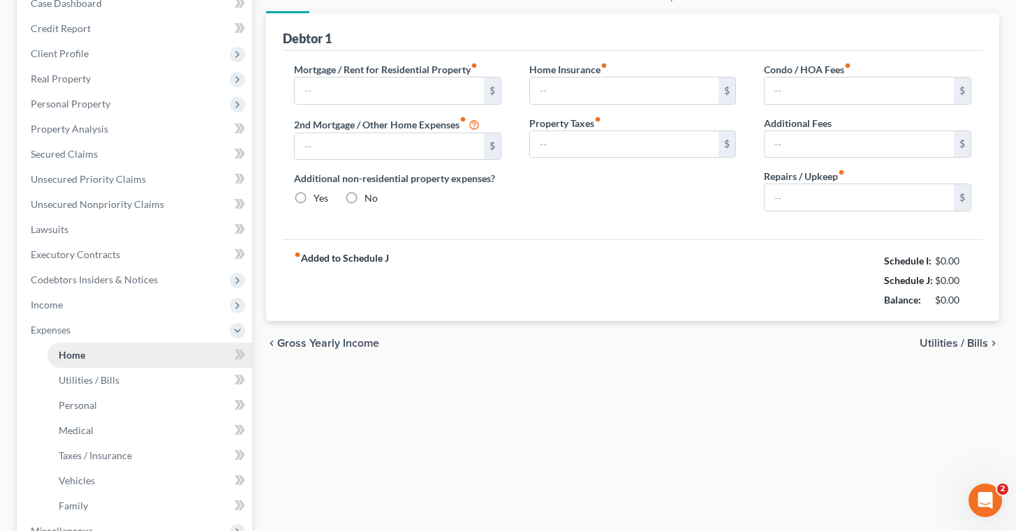
type input "2,500.00"
type input "0.00"
radio input "true"
type input "0.00"
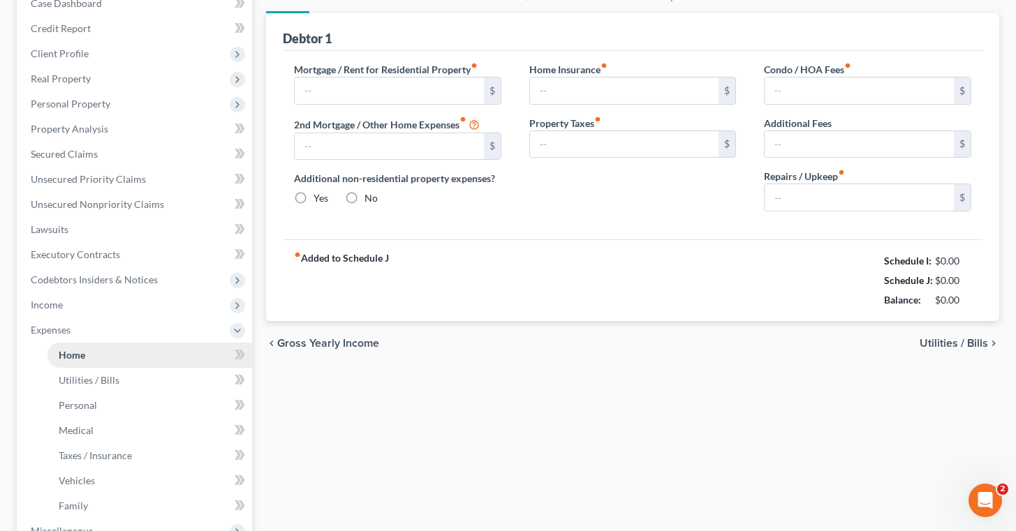
type input "0.00"
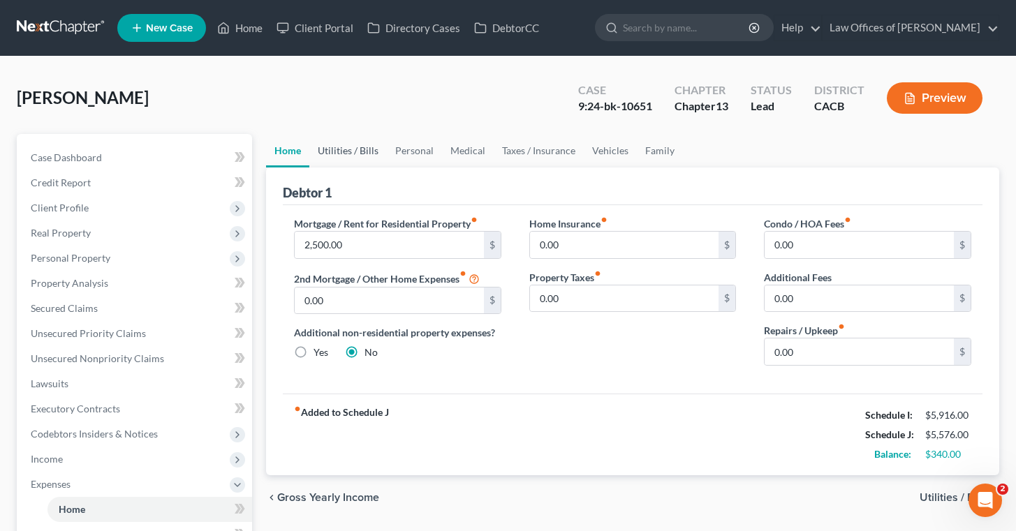
click at [345, 147] on link "Utilities / Bills" at bounding box center [347, 151] width 77 height 34
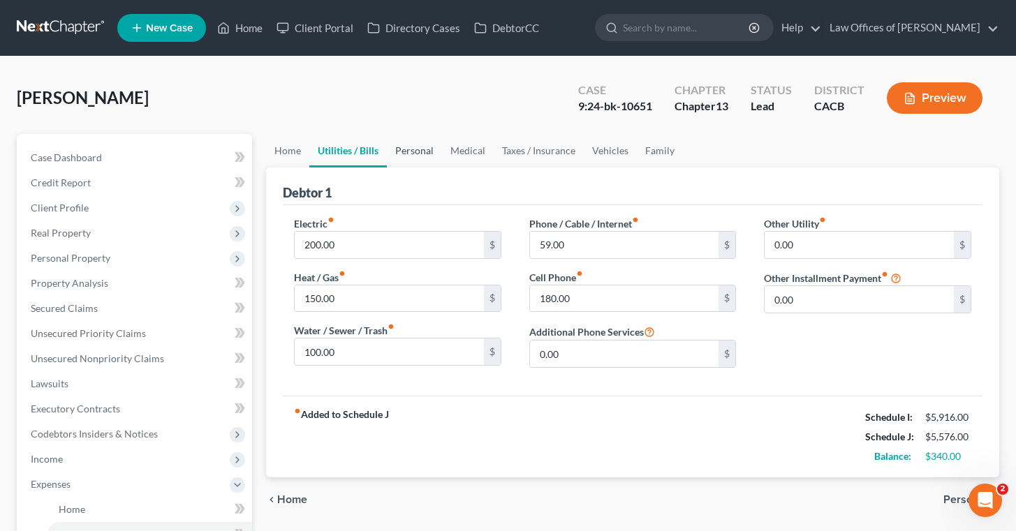
click at [413, 147] on link "Personal" at bounding box center [414, 151] width 55 height 34
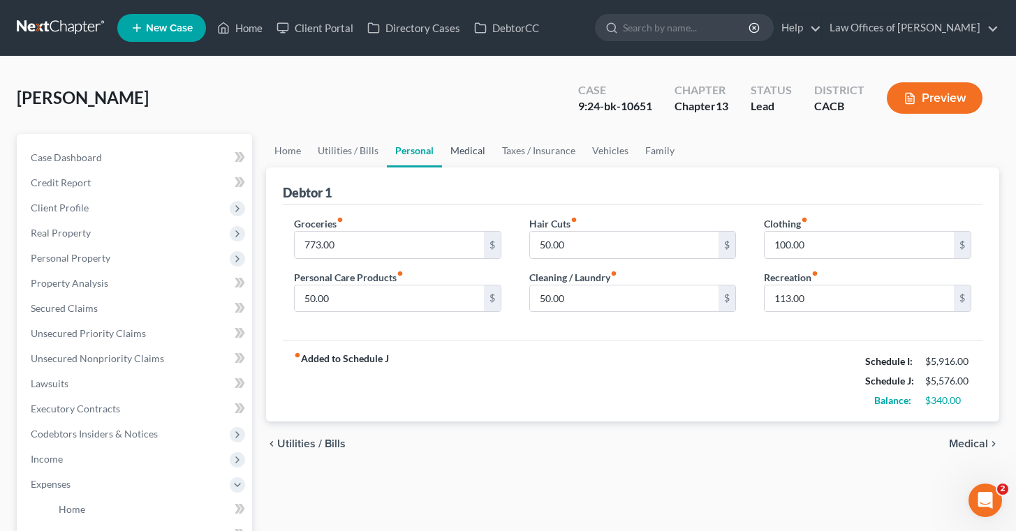
click at [466, 152] on link "Medical" at bounding box center [468, 151] width 52 height 34
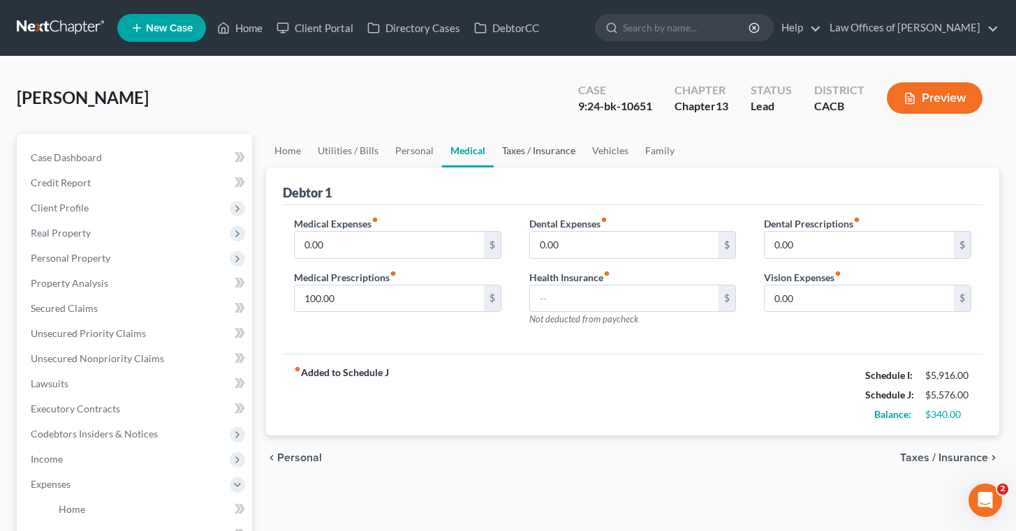
click at [546, 147] on link "Taxes / Insurance" at bounding box center [539, 151] width 90 height 34
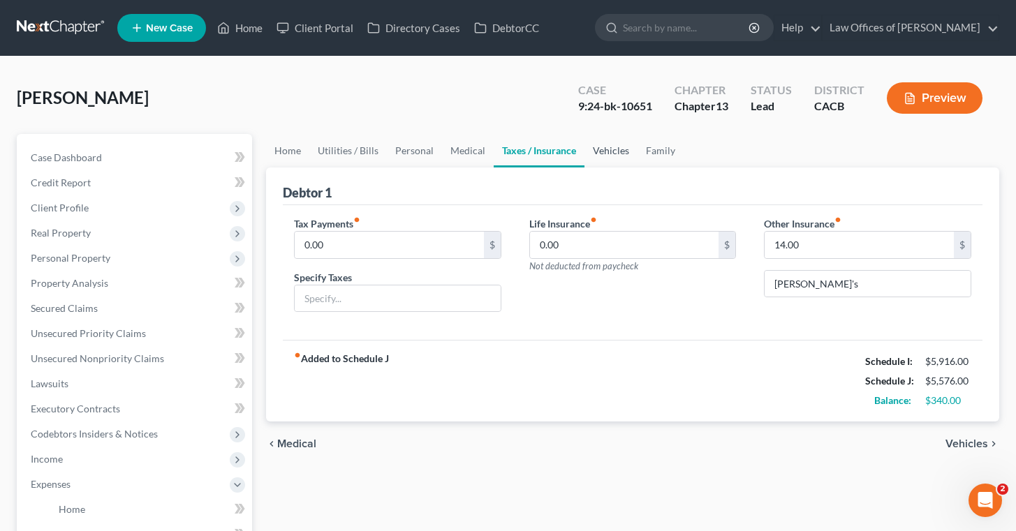
click at [612, 145] on link "Vehicles" at bounding box center [610, 151] width 53 height 34
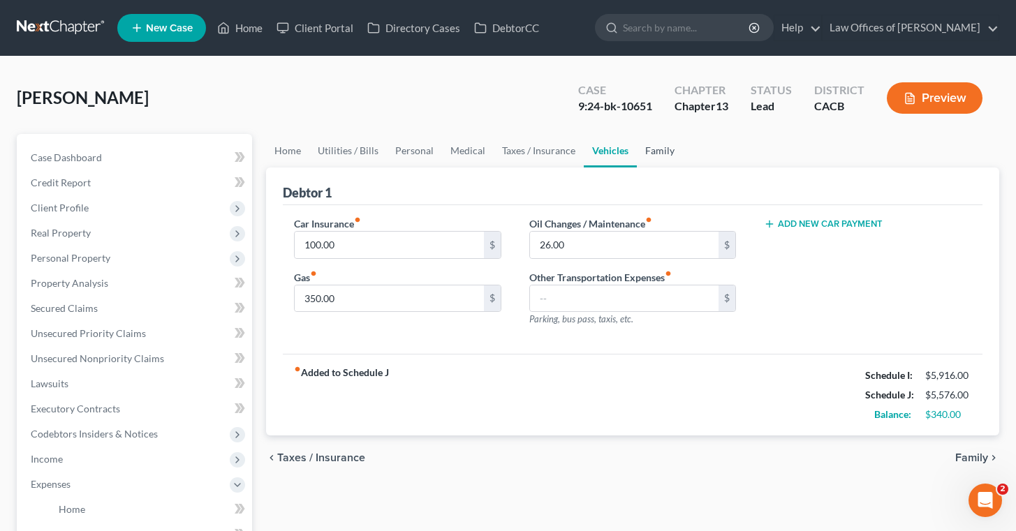
click at [655, 145] on link "Family" at bounding box center [660, 151] width 46 height 34
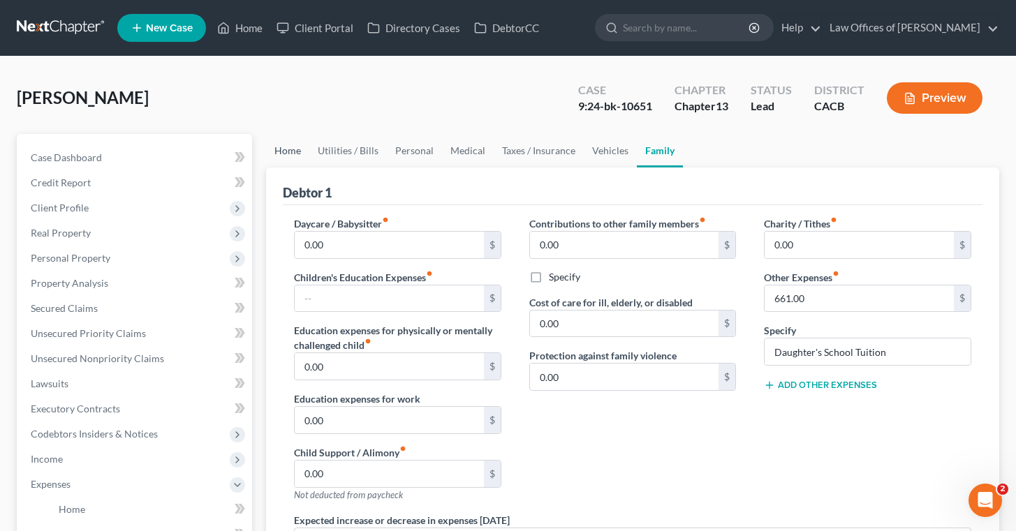
click at [288, 150] on link "Home" at bounding box center [287, 151] width 43 height 34
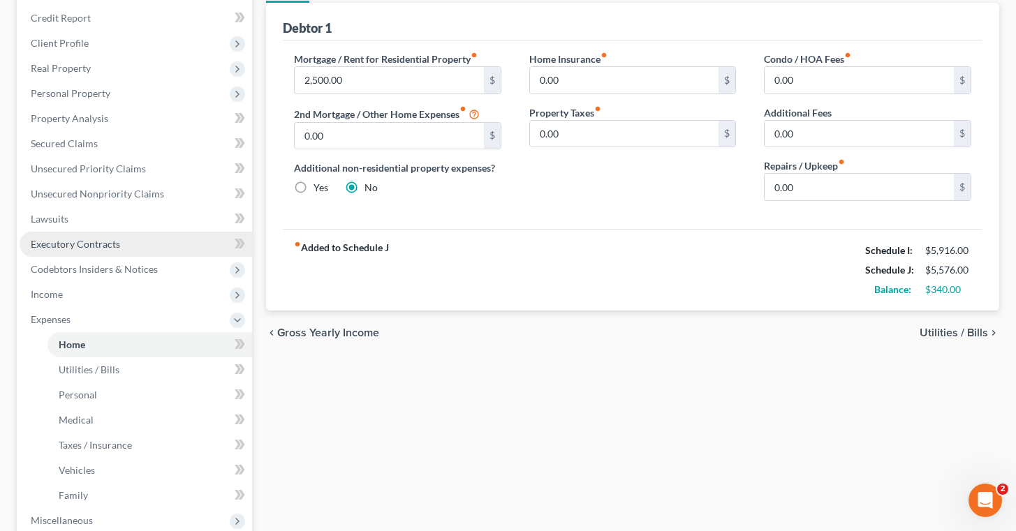
scroll to position [168, 0]
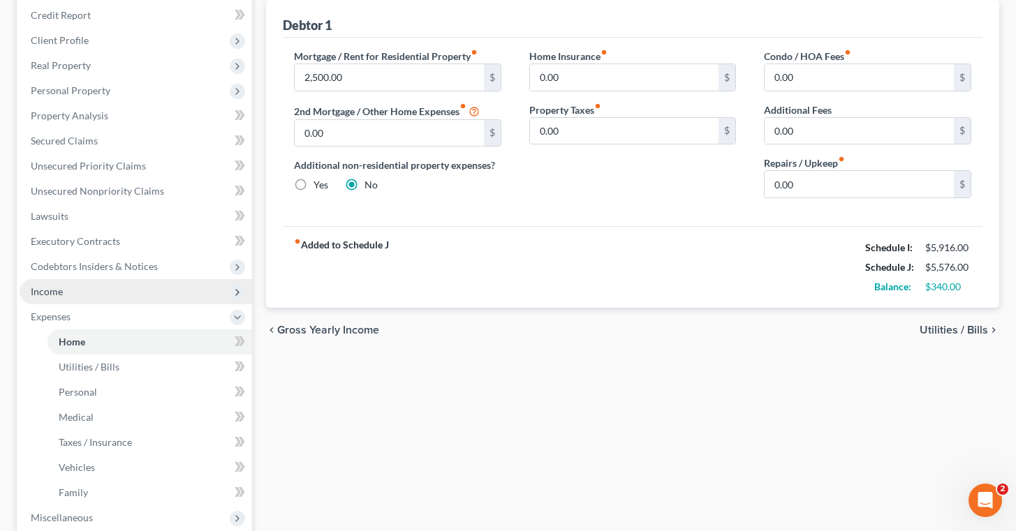
click at [70, 289] on span "Income" at bounding box center [136, 291] width 232 height 25
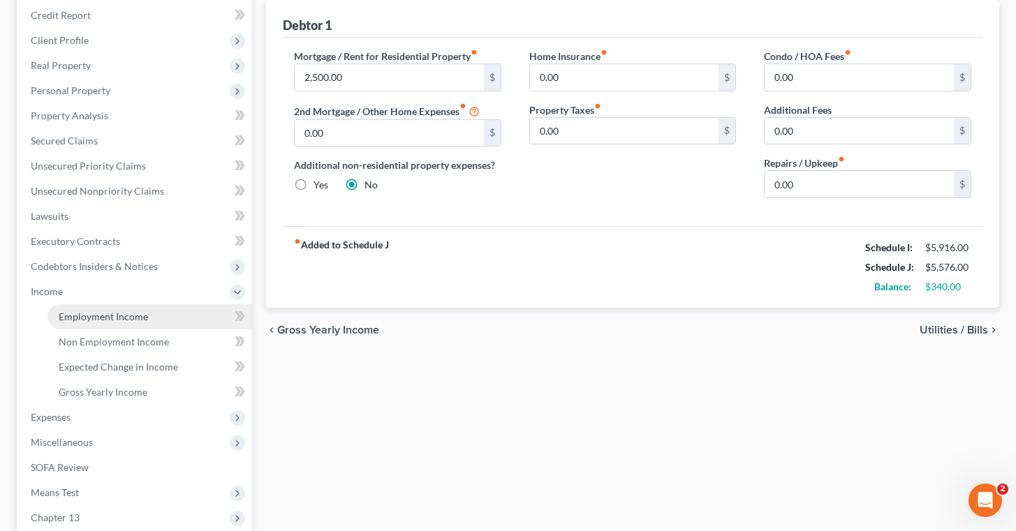
click at [149, 318] on link "Employment Income" at bounding box center [149, 316] width 205 height 25
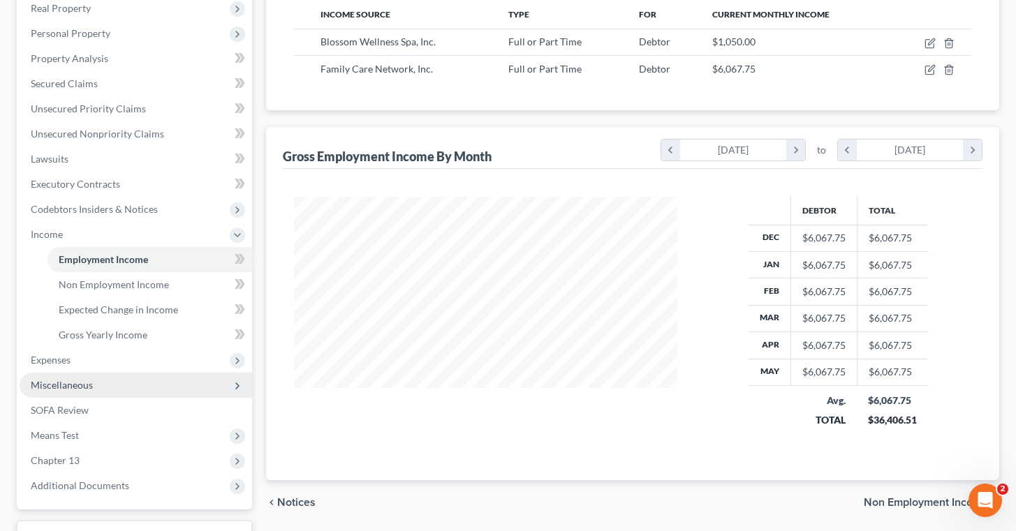
scroll to position [226, 0]
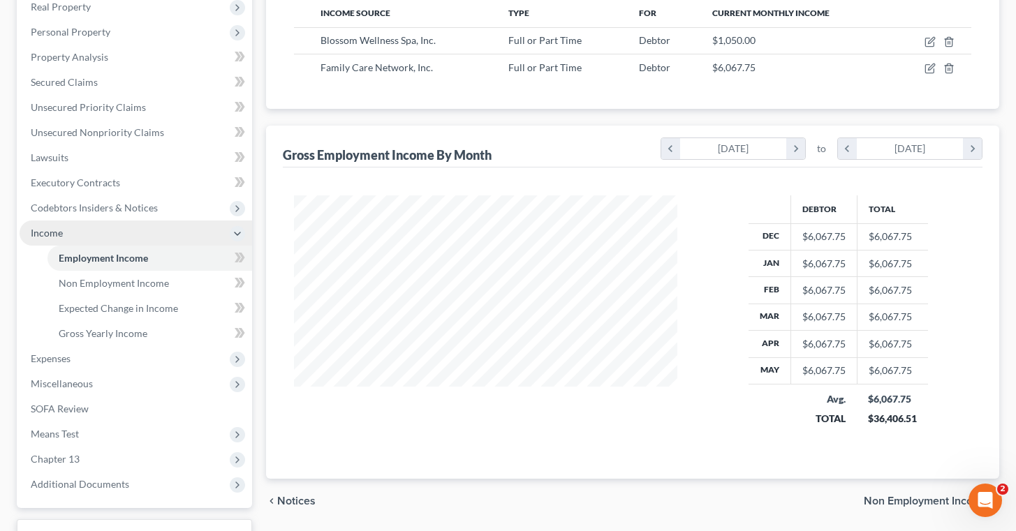
click at [47, 231] on span "Income" at bounding box center [47, 233] width 32 height 12
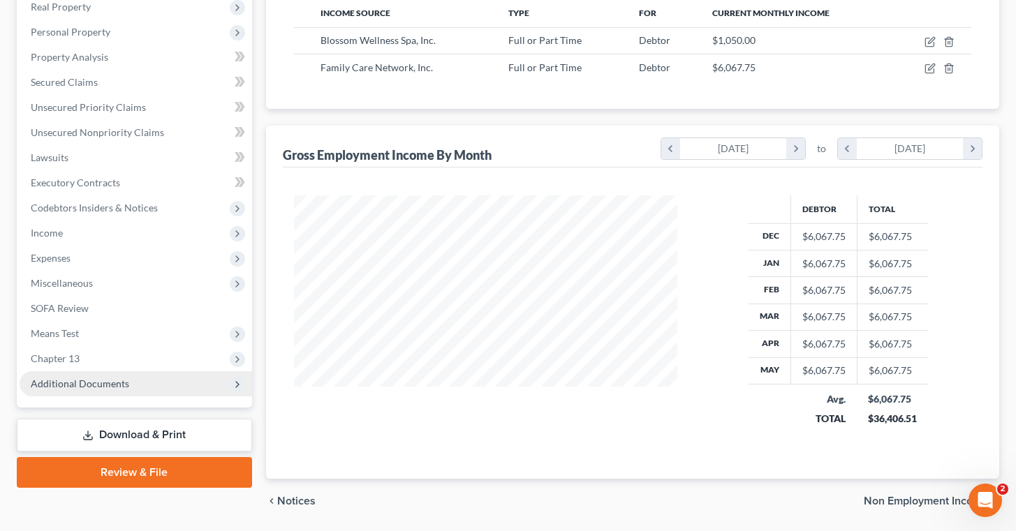
click at [133, 387] on span "Additional Documents" at bounding box center [136, 383] width 232 height 25
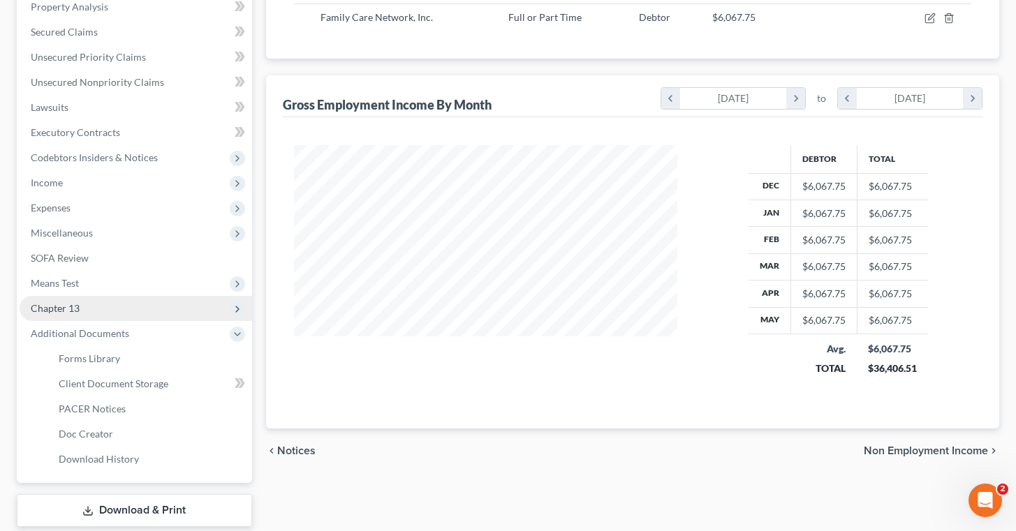
scroll to position [278, 0]
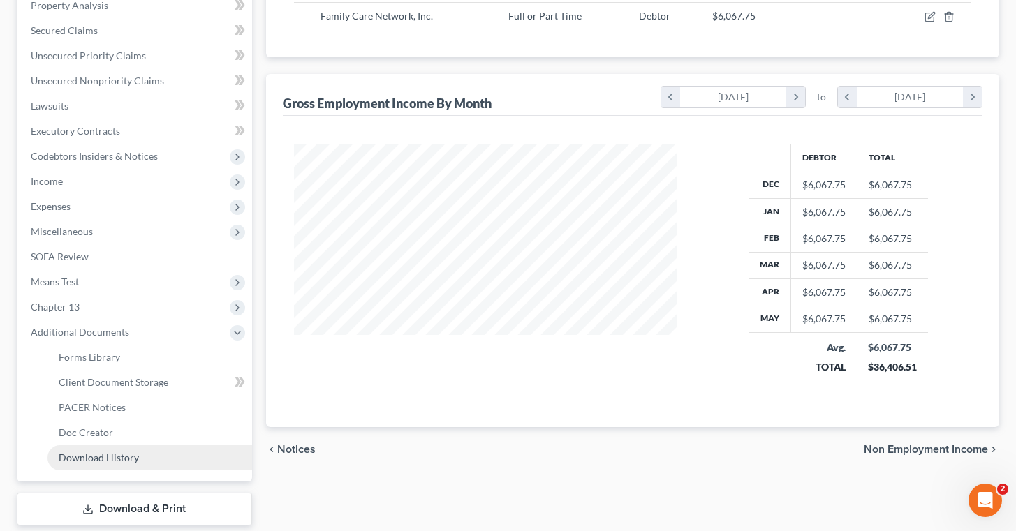
click at [139, 453] on link "Download History" at bounding box center [149, 457] width 205 height 25
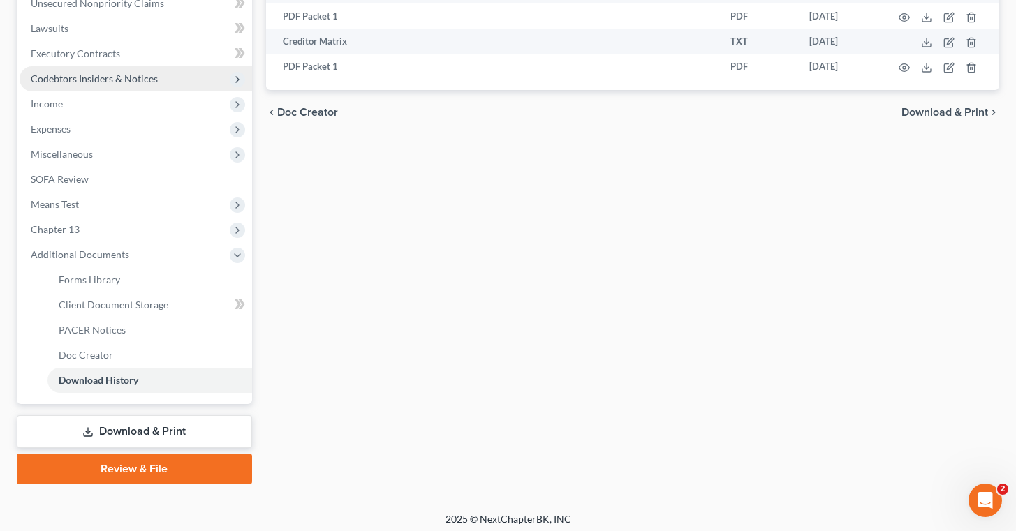
scroll to position [360, 0]
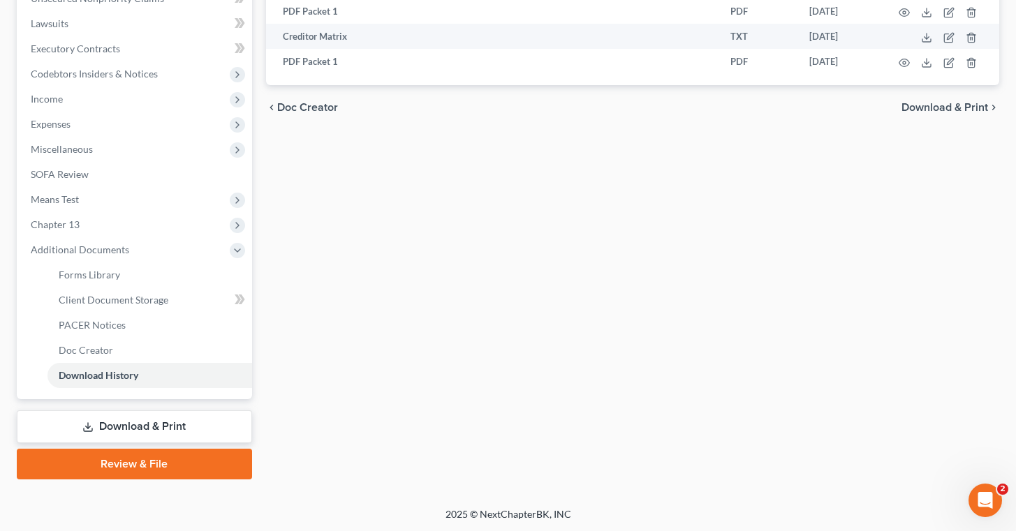
click at [151, 427] on link "Download & Print" at bounding box center [134, 427] width 235 height 33
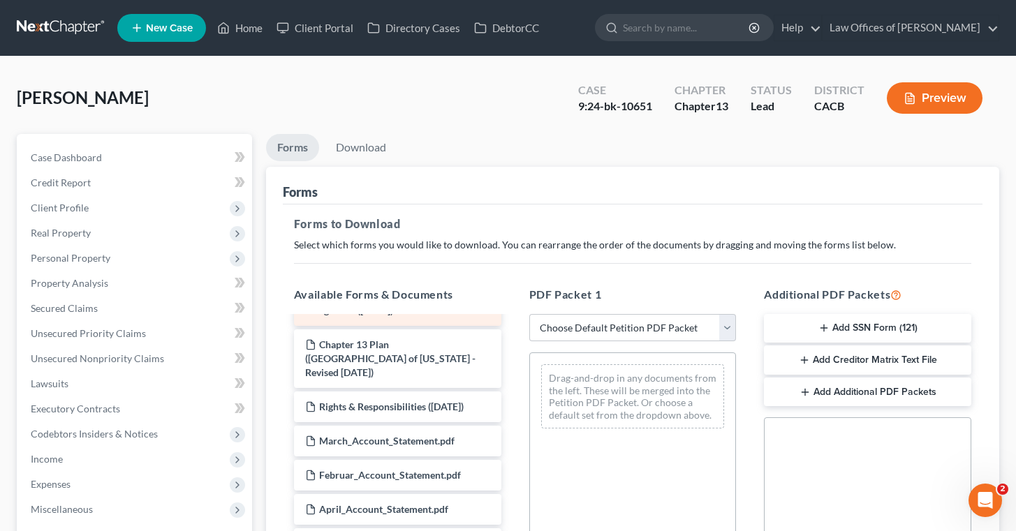
scroll to position [87, 0]
select select "4"
click option "Supplemental Post Petition (Sch. I & J)" at bounding box center [0, 0] width 0 height 0
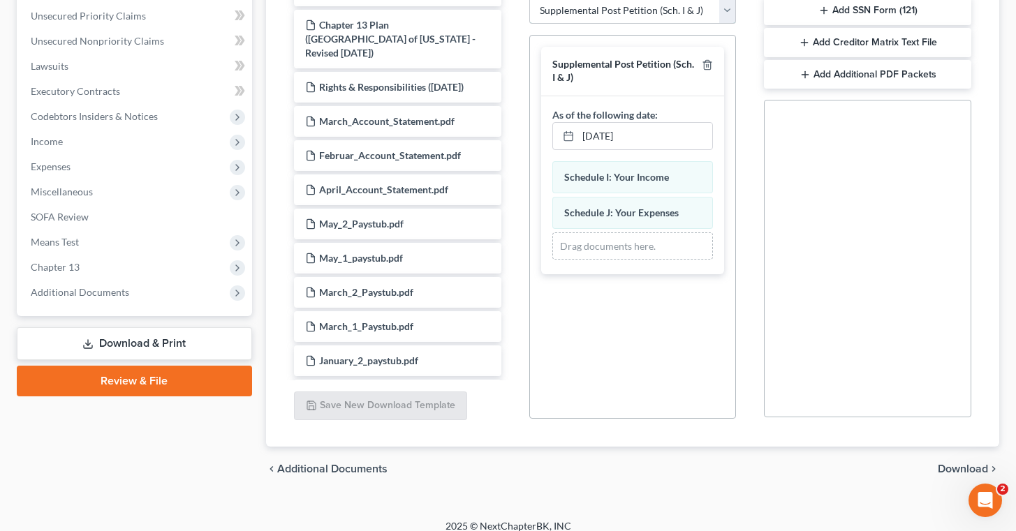
scroll to position [330, 0]
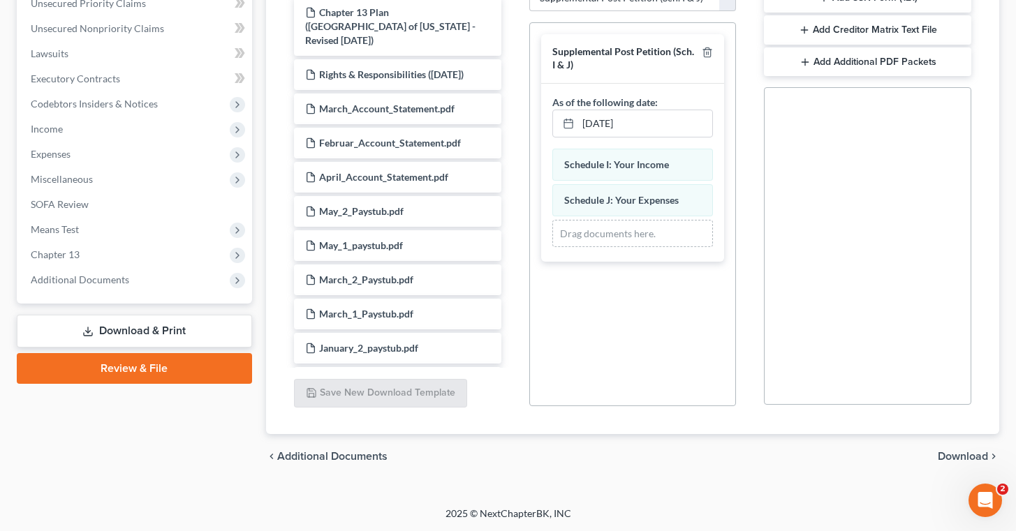
click at [959, 452] on span "Download" at bounding box center [963, 456] width 50 height 11
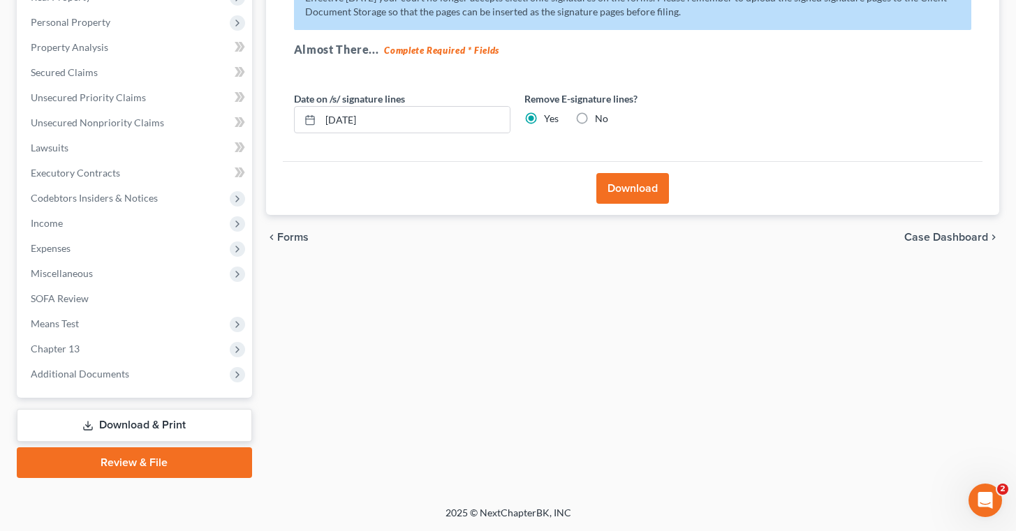
scroll to position [235, 0]
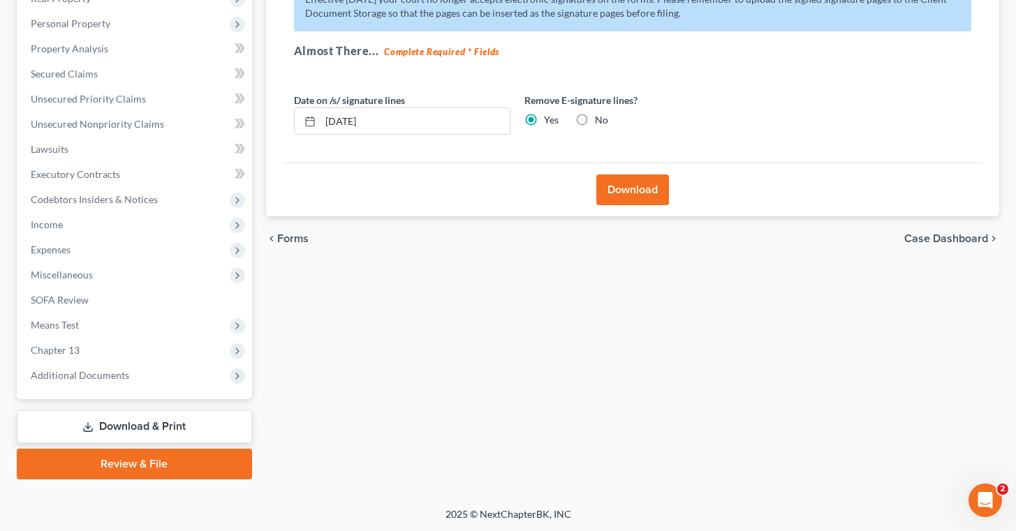
click at [651, 186] on button "Download" at bounding box center [632, 190] width 73 height 31
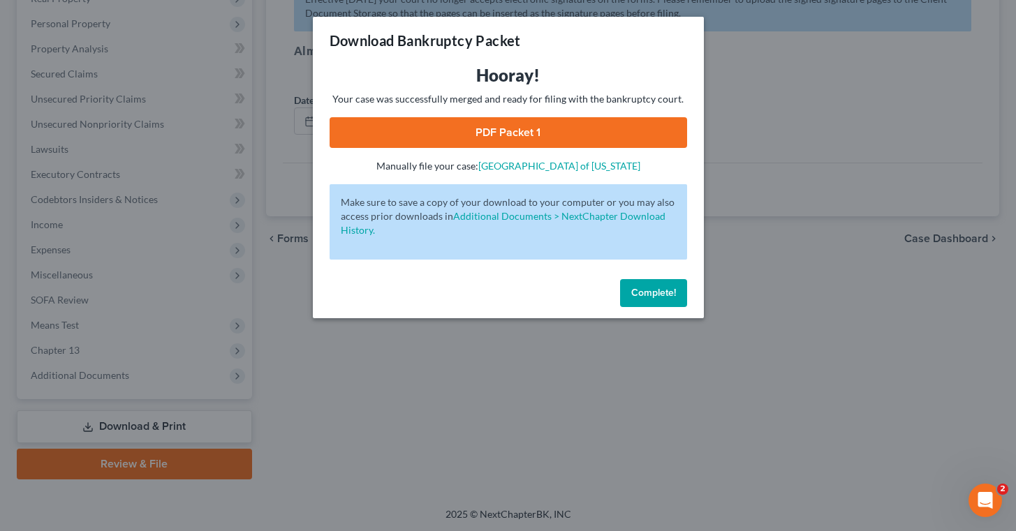
click at [661, 290] on span "Complete!" at bounding box center [653, 293] width 45 height 12
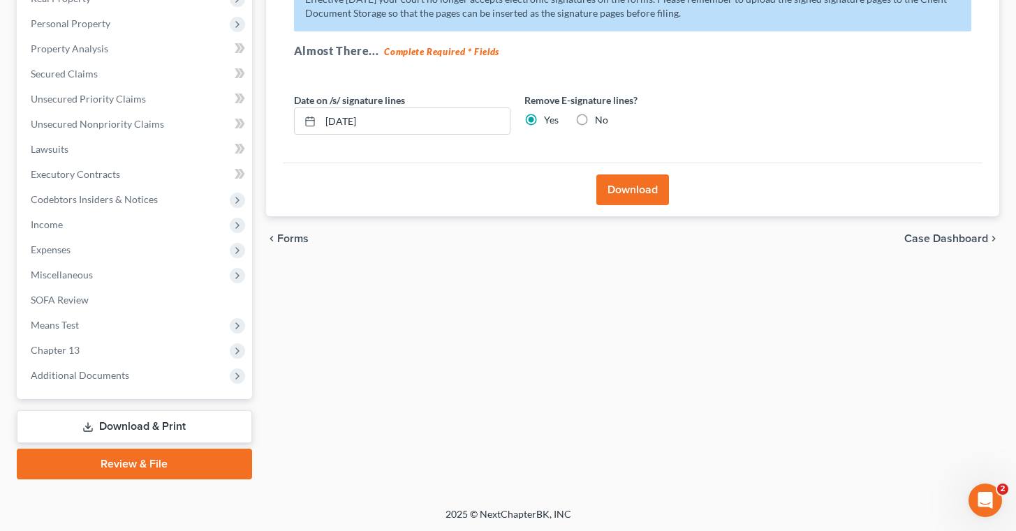
click at [629, 186] on button "Download" at bounding box center [632, 190] width 73 height 31
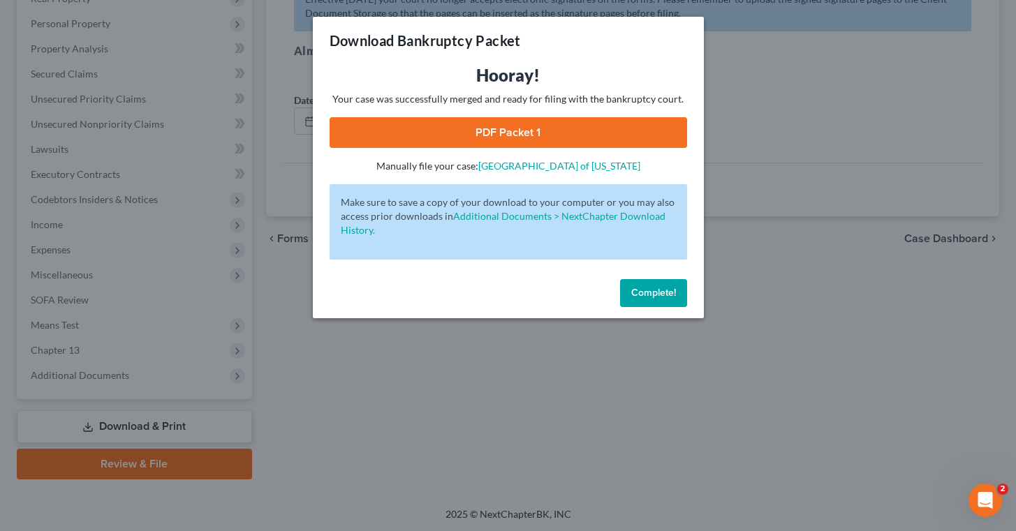
click at [648, 289] on span "Complete!" at bounding box center [653, 293] width 45 height 12
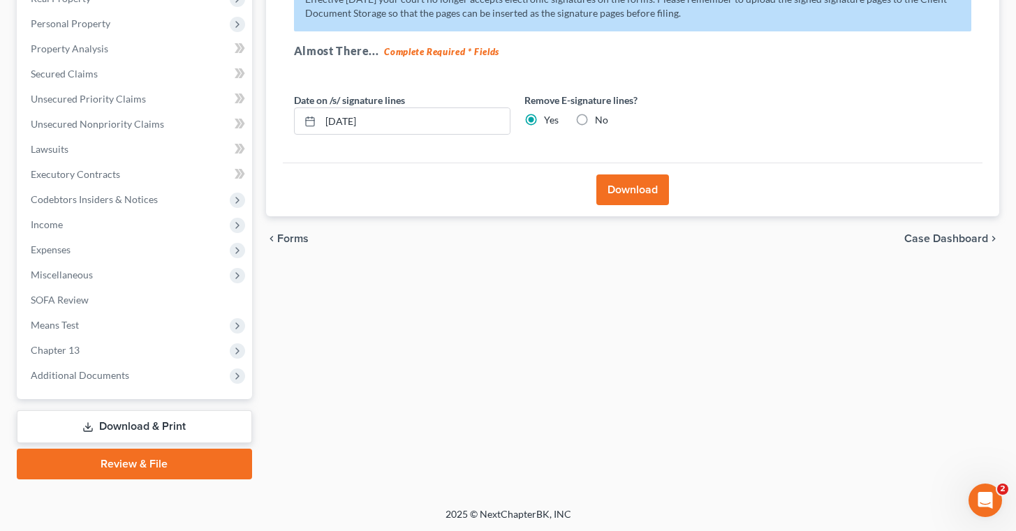
click at [161, 420] on link "Download & Print" at bounding box center [134, 427] width 235 height 33
click at [156, 420] on link "Download & Print" at bounding box center [134, 427] width 235 height 33
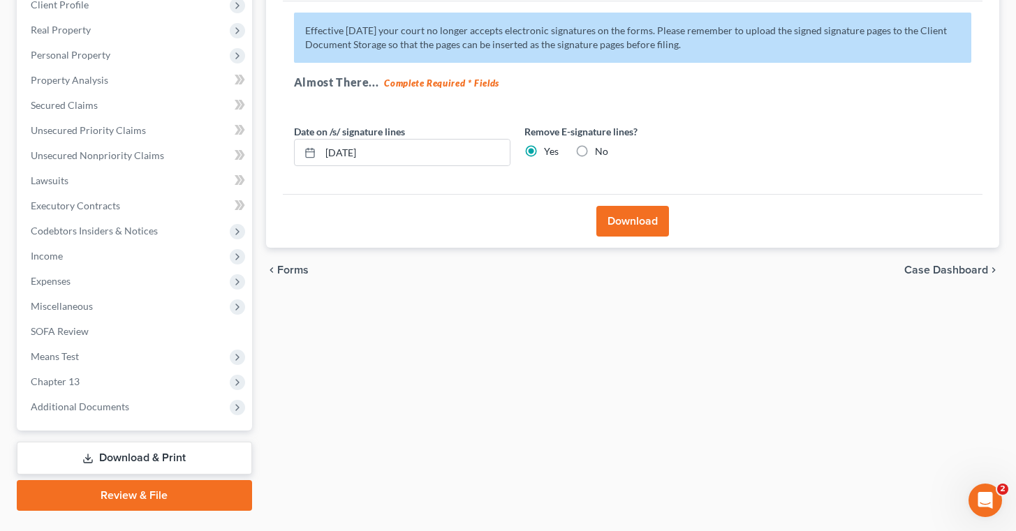
scroll to position [219, 0]
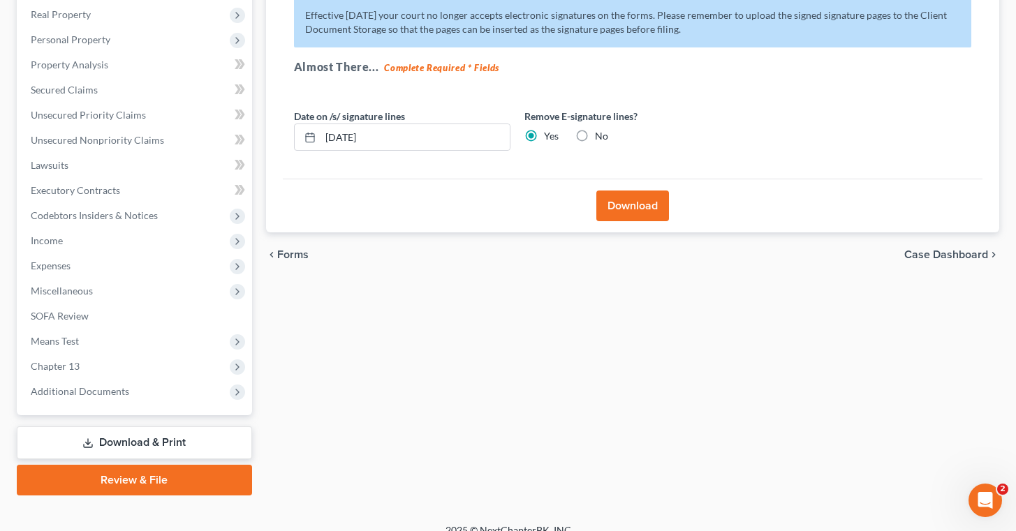
click at [103, 442] on link "Download & Print" at bounding box center [134, 443] width 235 height 33
click at [98, 436] on link "Download & Print" at bounding box center [134, 443] width 235 height 33
click at [129, 397] on span "Additional Documents" at bounding box center [136, 391] width 232 height 25
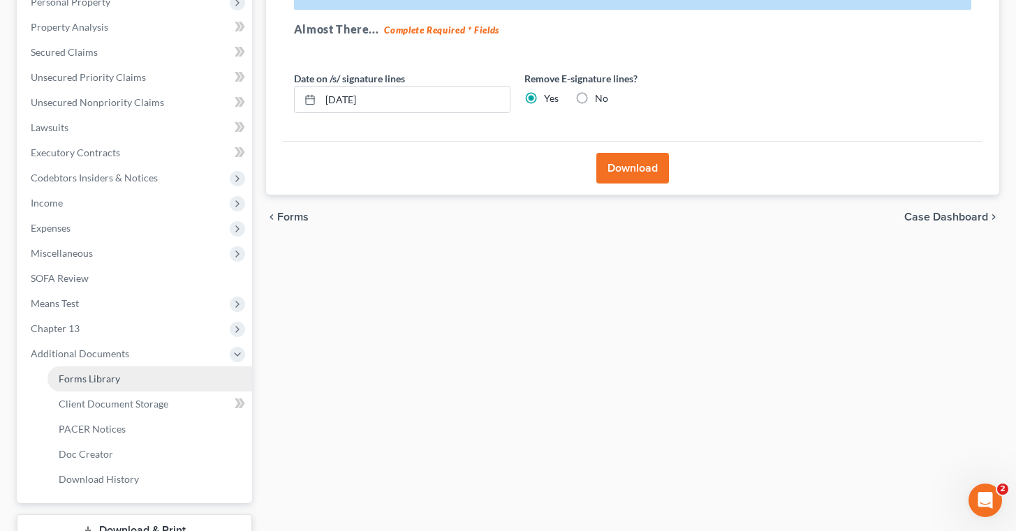
scroll to position [263, 0]
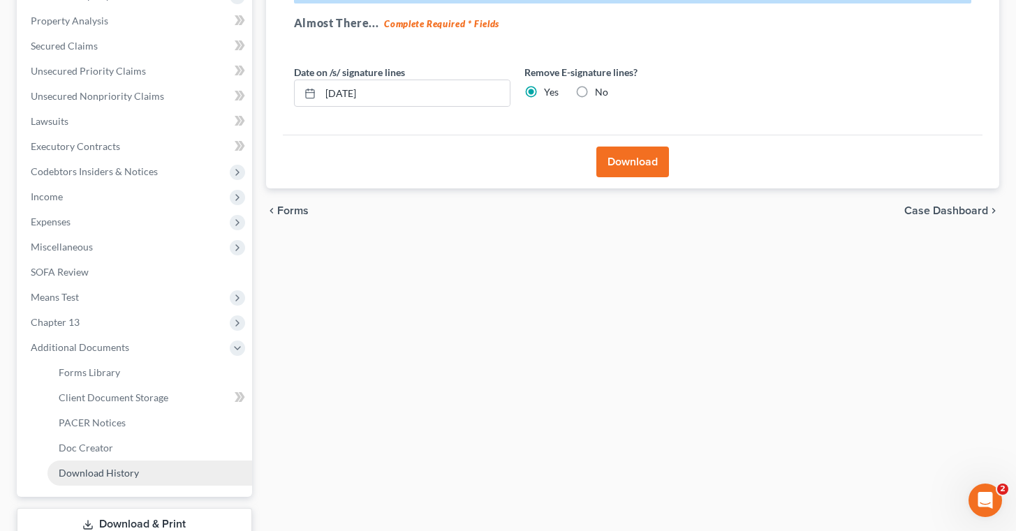
click at [150, 473] on link "Download History" at bounding box center [149, 473] width 205 height 25
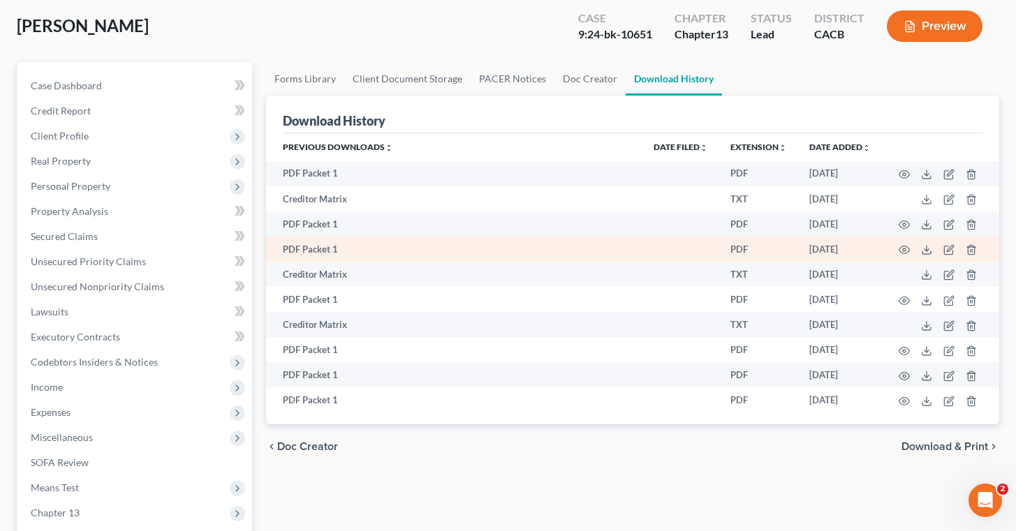
scroll to position [92, 0]
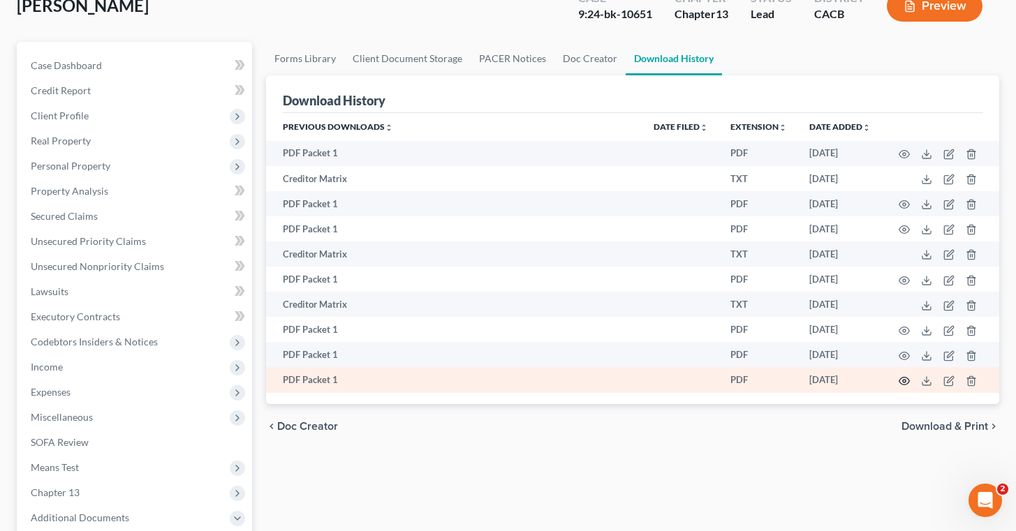
click at [906, 385] on icon "button" at bounding box center [904, 381] width 11 height 11
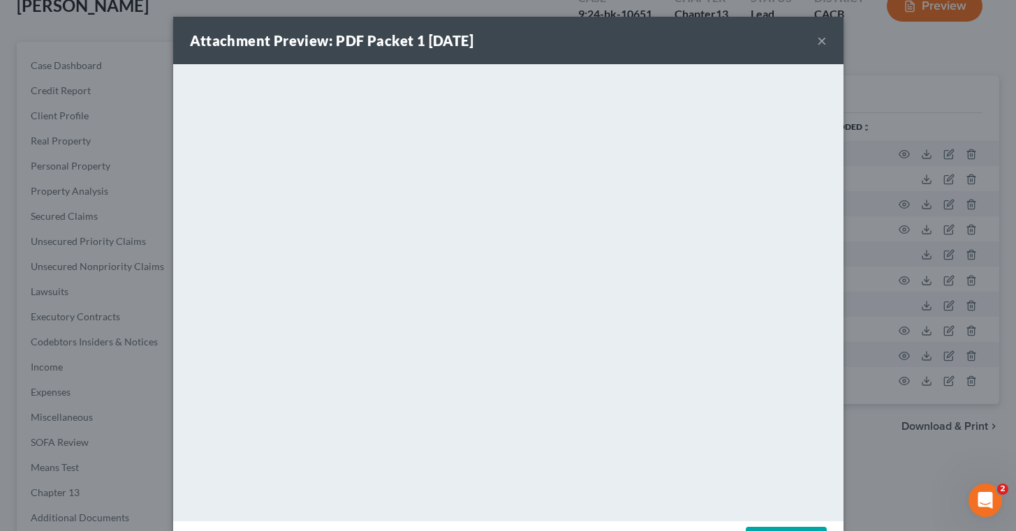
click at [825, 38] on button "×" at bounding box center [822, 40] width 10 height 17
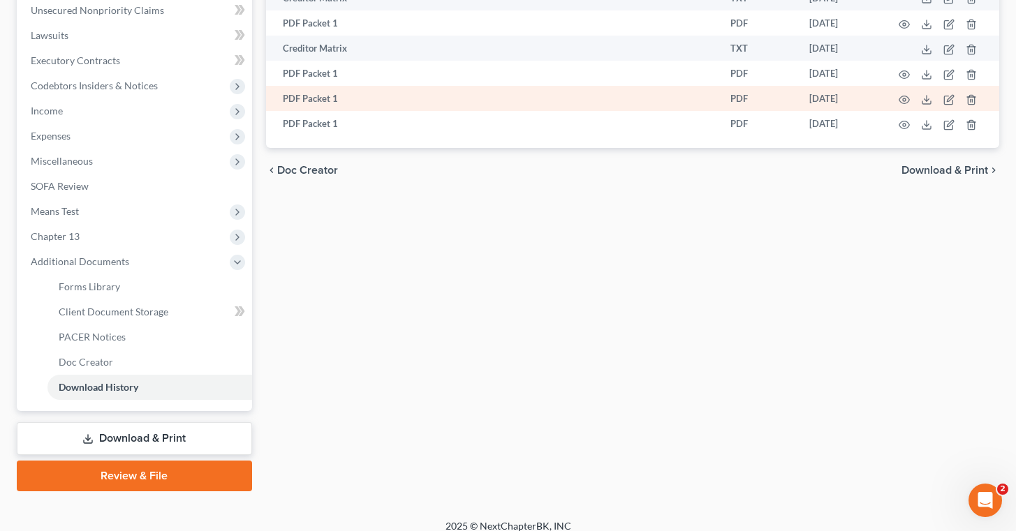
scroll to position [360, 0]
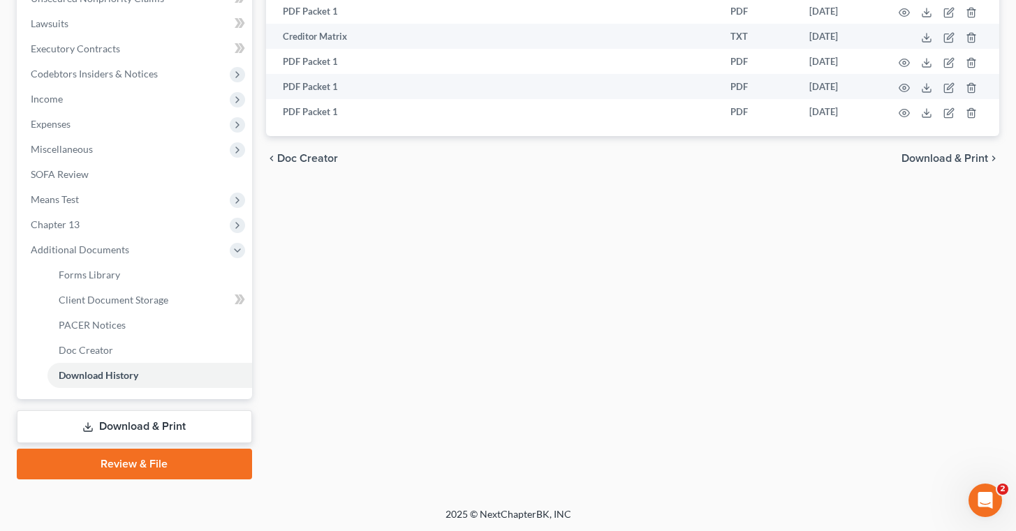
click at [92, 422] on icon at bounding box center [87, 427] width 11 height 11
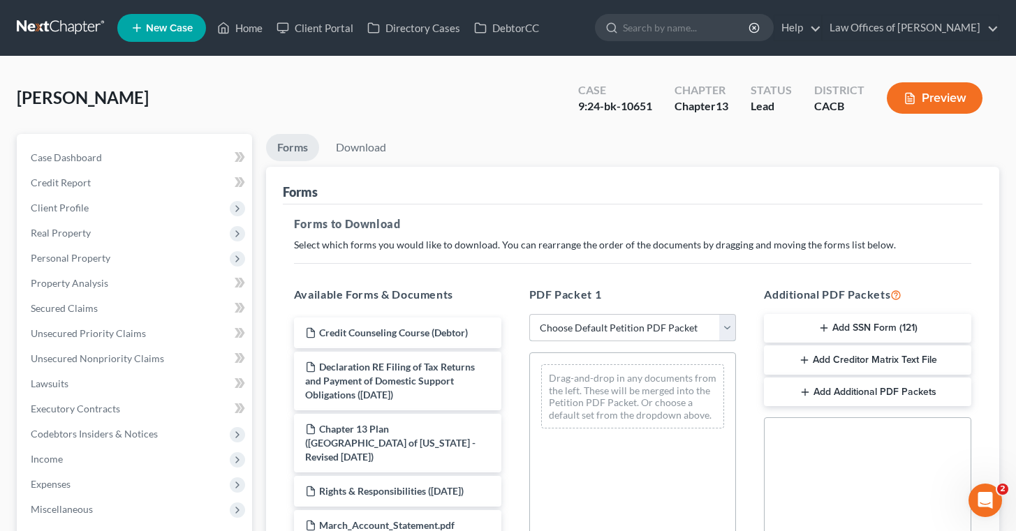
select select "2"
click option "Amended Forms" at bounding box center [0, 0] width 0 height 0
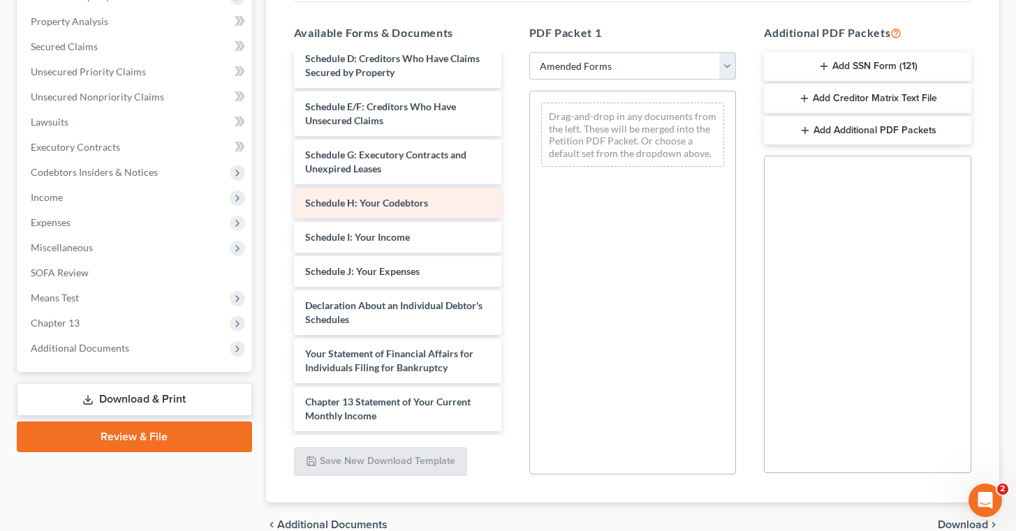
scroll to position [183, 0]
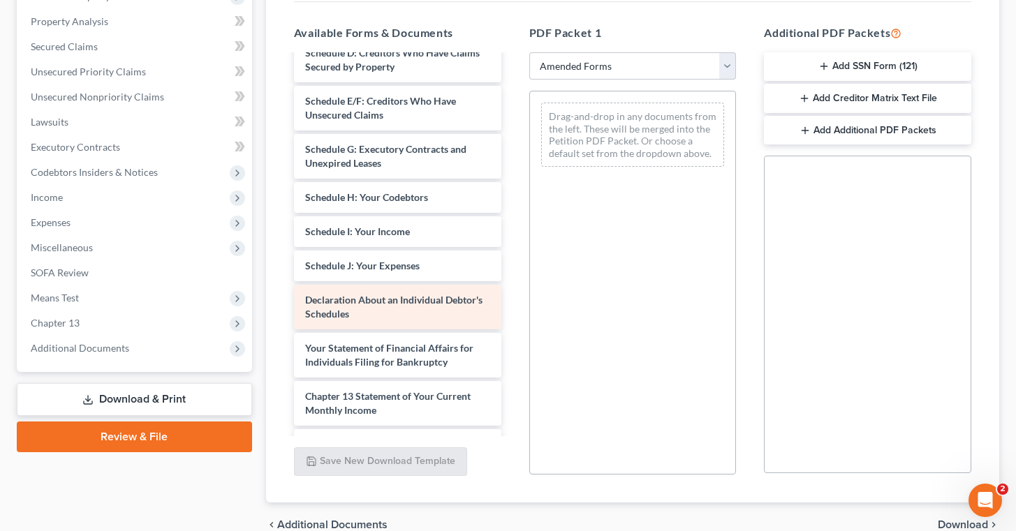
click at [340, 304] on span "Declaration About an Individual Debtor's Schedules" at bounding box center [393, 307] width 177 height 26
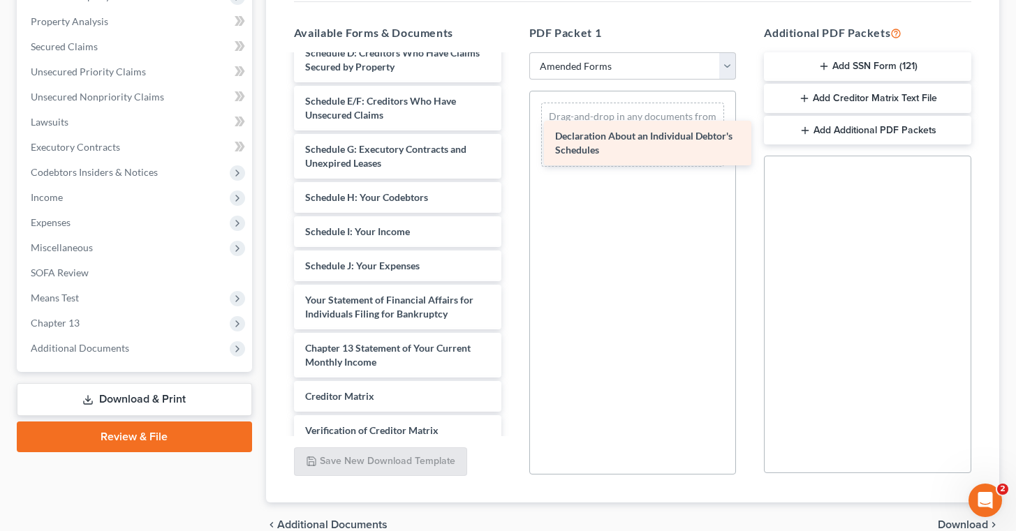
drag, startPoint x: 340, startPoint y: 304, endPoint x: 588, endPoint y: 136, distance: 299.2
click at [512, 138] on div "Declaration About an Individual Debtor's Schedules Voluntary Petition for Indiv…" at bounding box center [398, 201] width 230 height 656
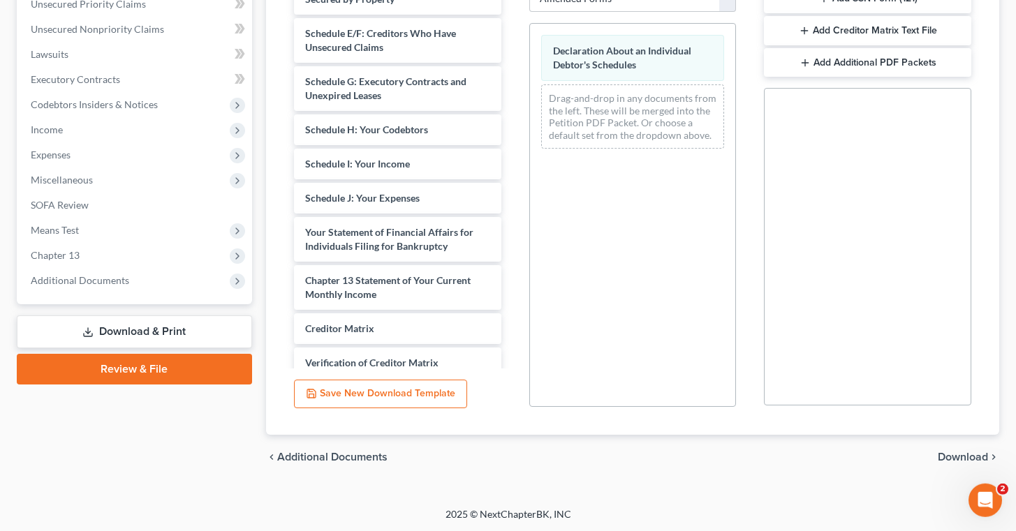
scroll to position [330, 0]
click at [959, 457] on span "Download" at bounding box center [963, 456] width 50 height 11
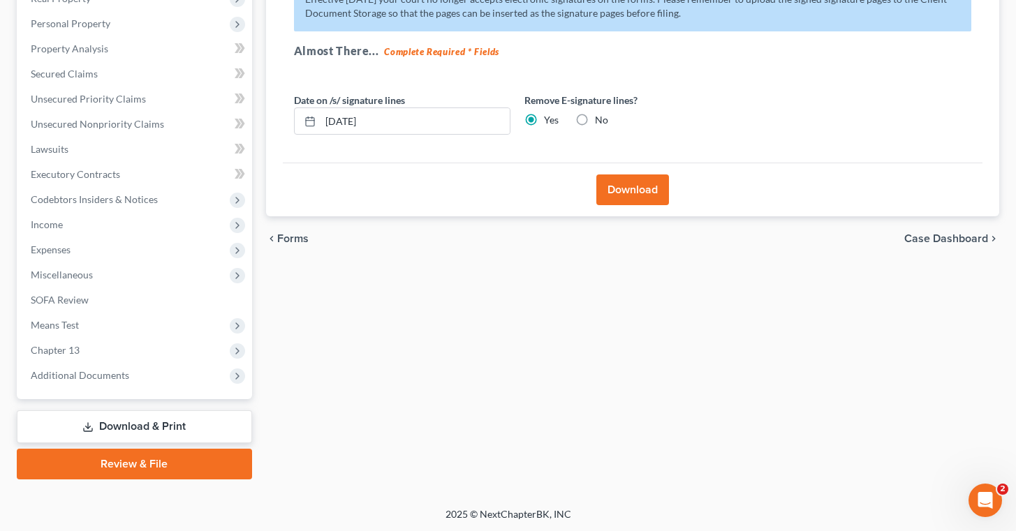
click at [631, 187] on button "Download" at bounding box center [632, 190] width 73 height 31
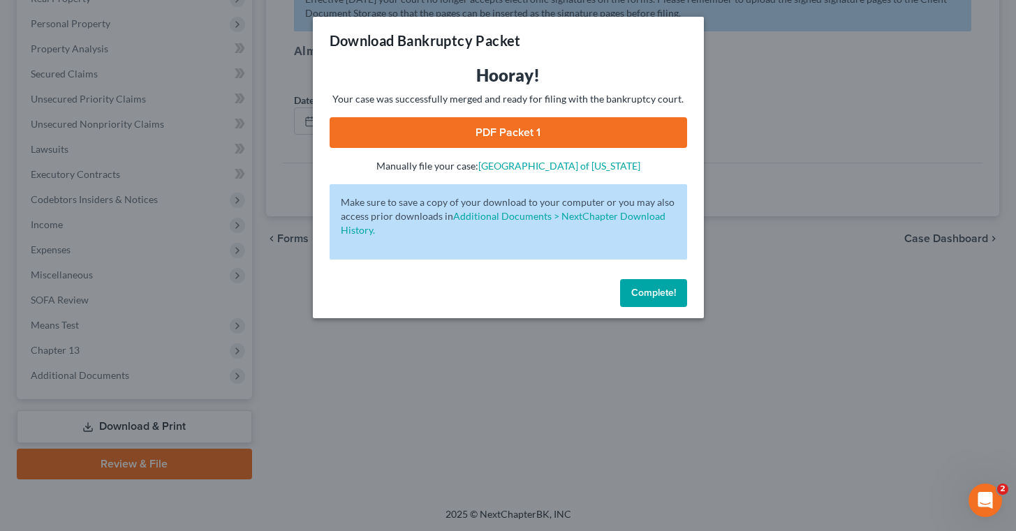
click at [647, 295] on span "Complete!" at bounding box center [653, 293] width 45 height 12
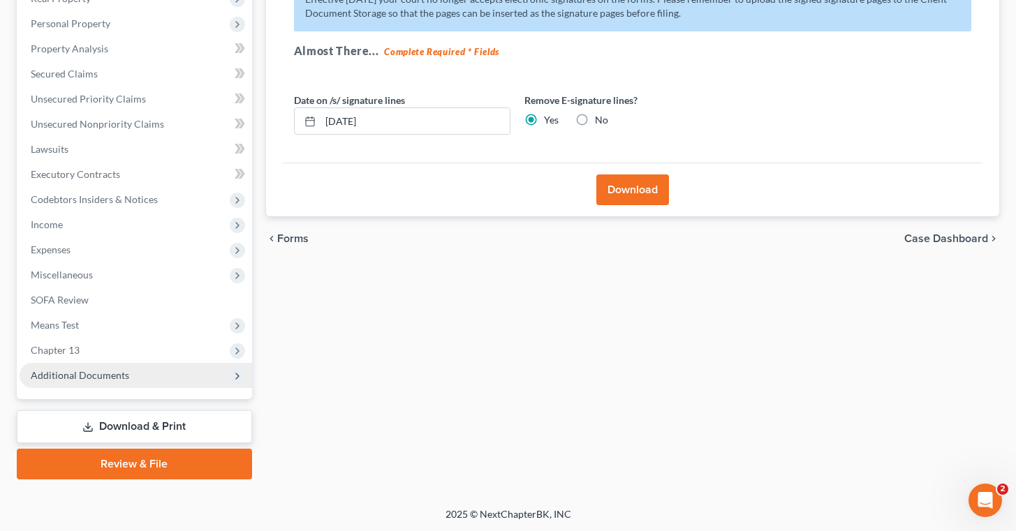
click at [150, 374] on span "Additional Documents" at bounding box center [136, 375] width 232 height 25
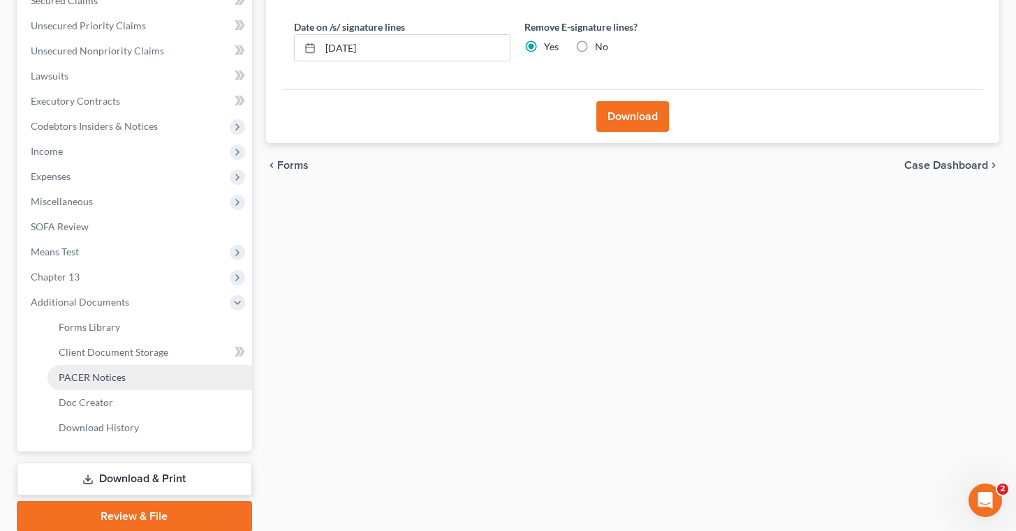
scroll to position [311, 0]
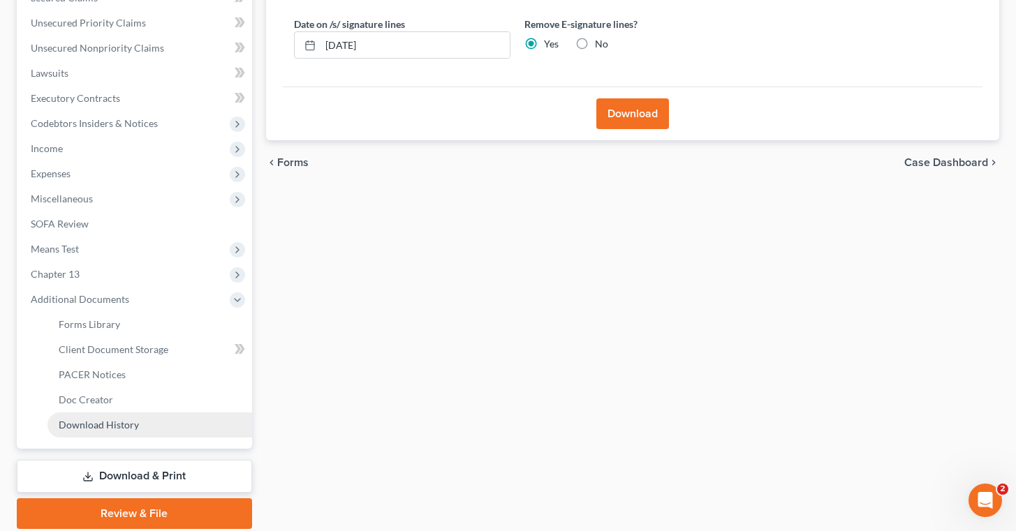
click at [149, 420] on link "Download History" at bounding box center [149, 425] width 205 height 25
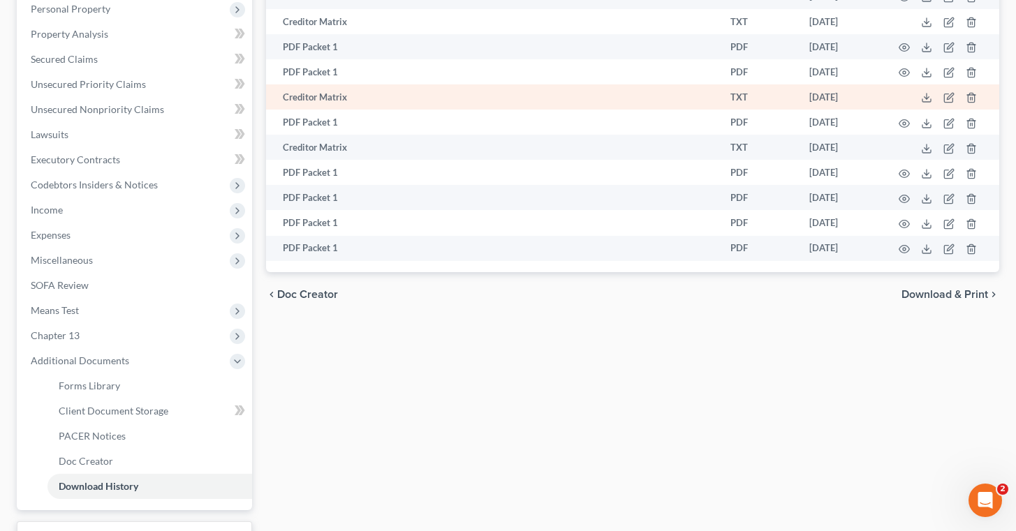
scroll to position [360, 0]
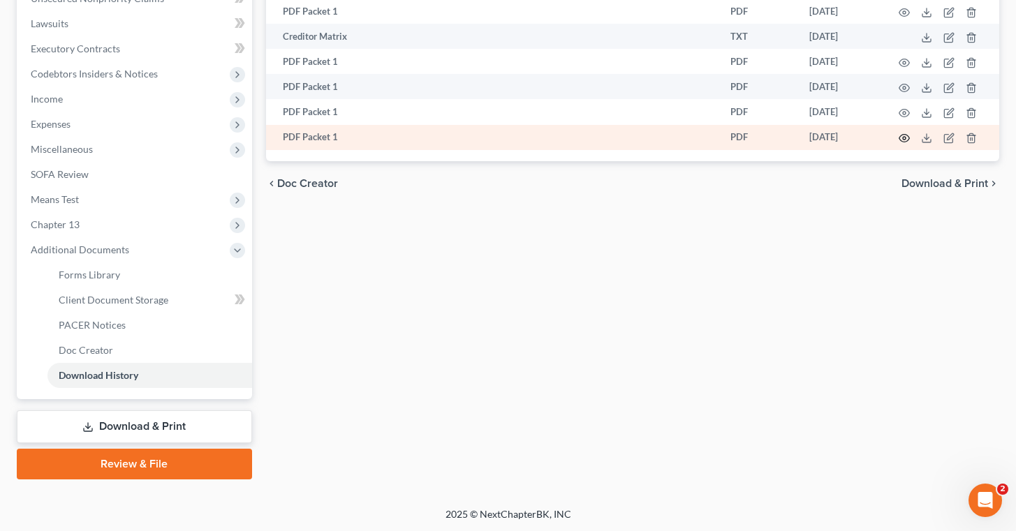
click at [908, 141] on icon "button" at bounding box center [904, 138] width 11 height 11
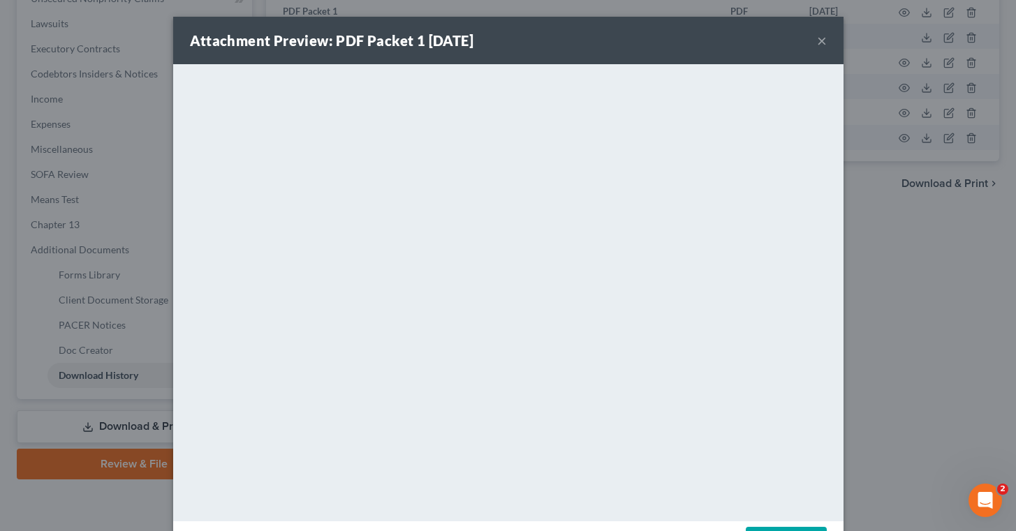
click at [823, 37] on button "×" at bounding box center [822, 40] width 10 height 17
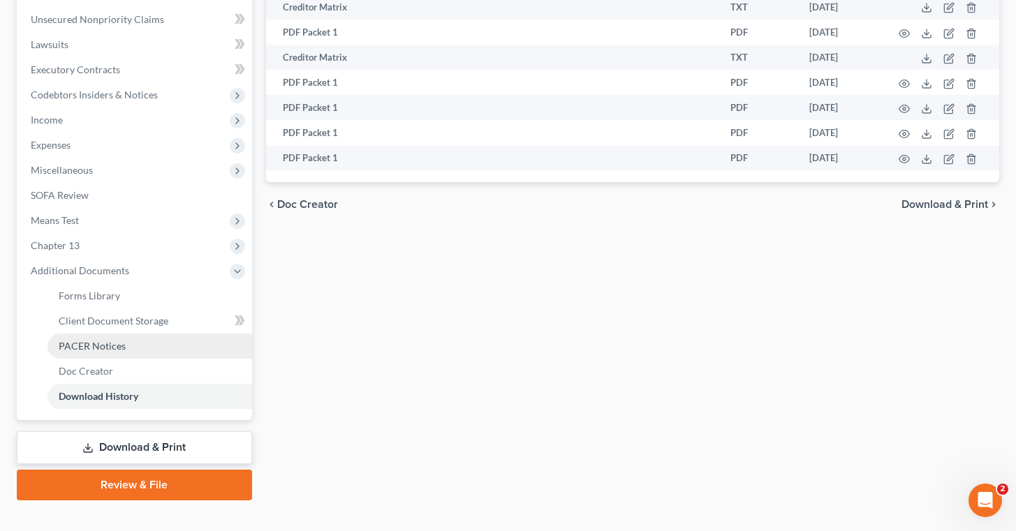
scroll to position [342, 0]
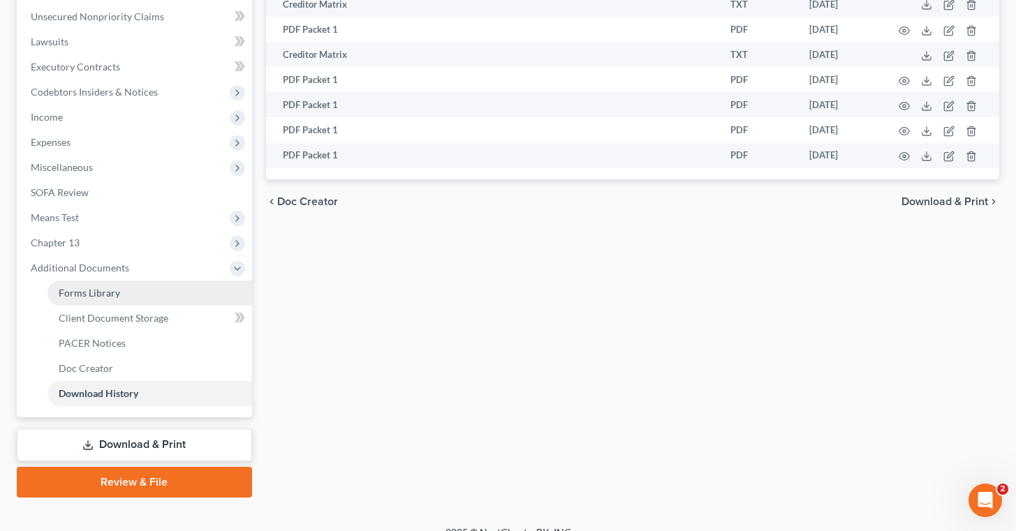
click at [131, 284] on link "Forms Library" at bounding box center [149, 293] width 205 height 25
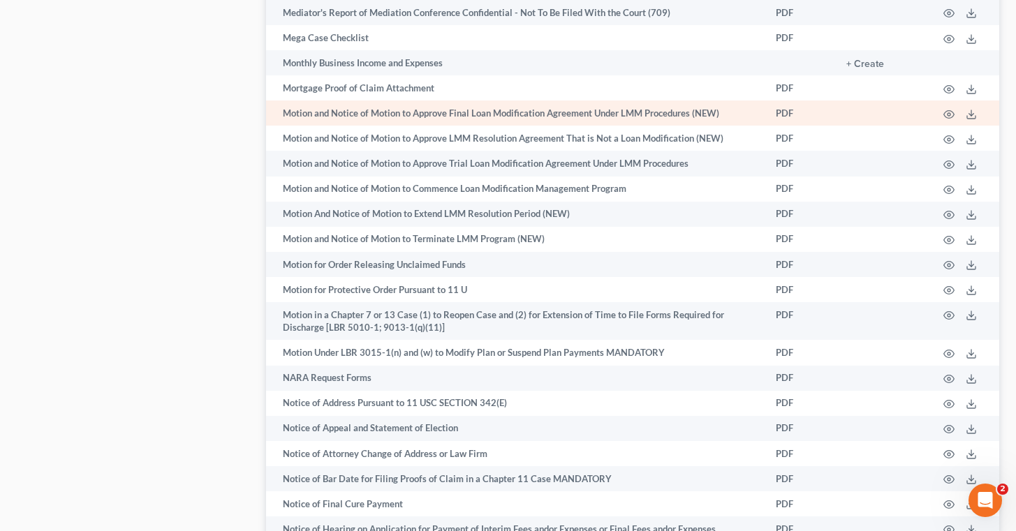
scroll to position [3453, 0]
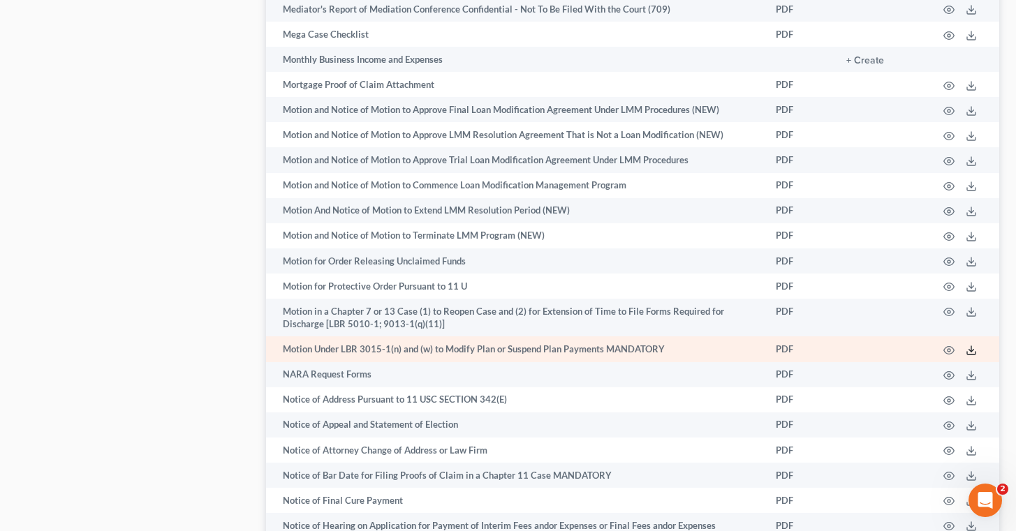
click at [971, 346] on line at bounding box center [971, 349] width 0 height 6
click at [953, 347] on icon "button" at bounding box center [949, 351] width 10 height 8
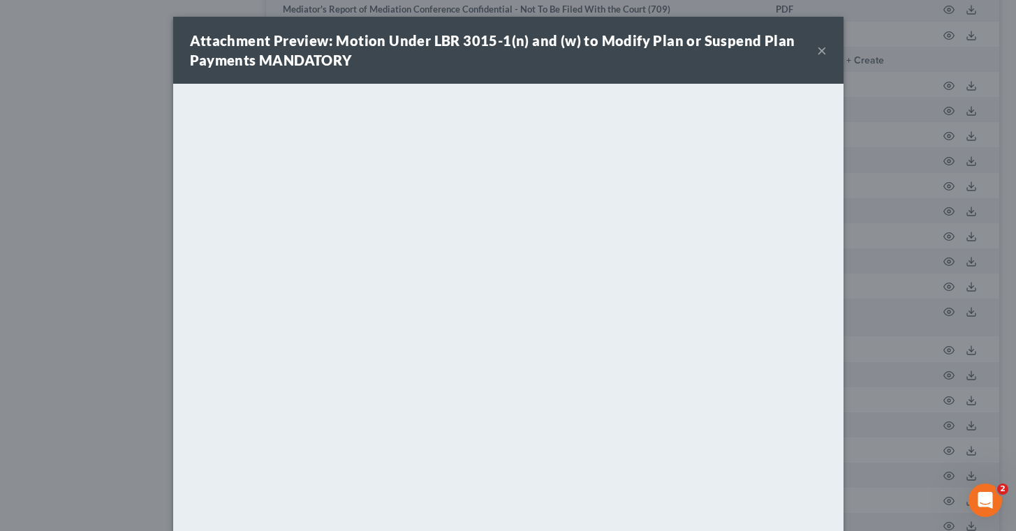
click at [824, 50] on button "×" at bounding box center [822, 50] width 10 height 17
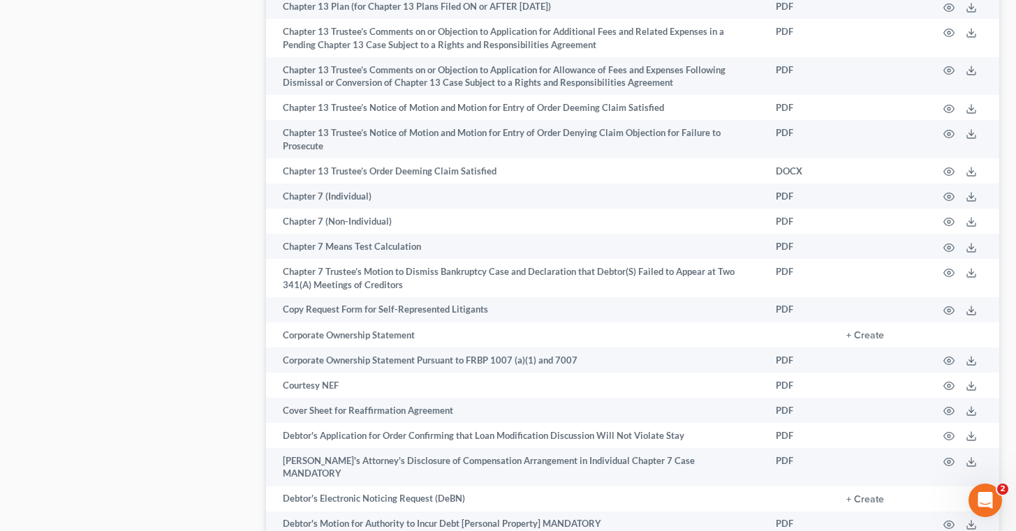
scroll to position [1371, 0]
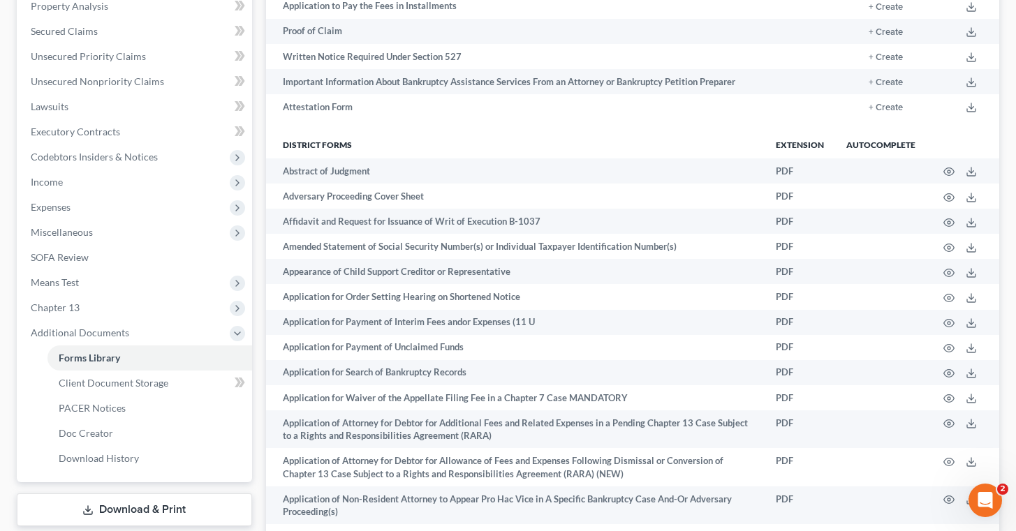
scroll to position [0, 0]
